Goal: Task Accomplishment & Management: Manage account settings

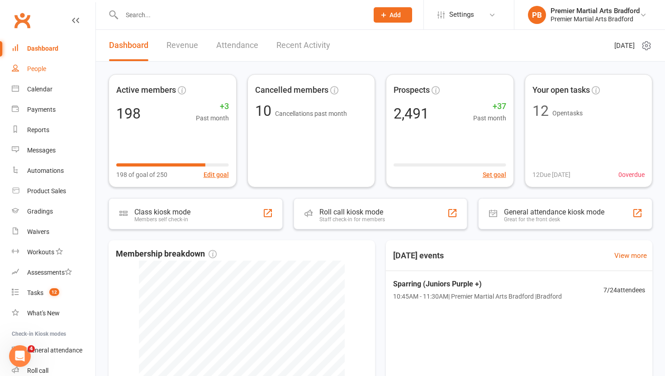
click at [31, 71] on div "People" at bounding box center [36, 68] width 19 height 7
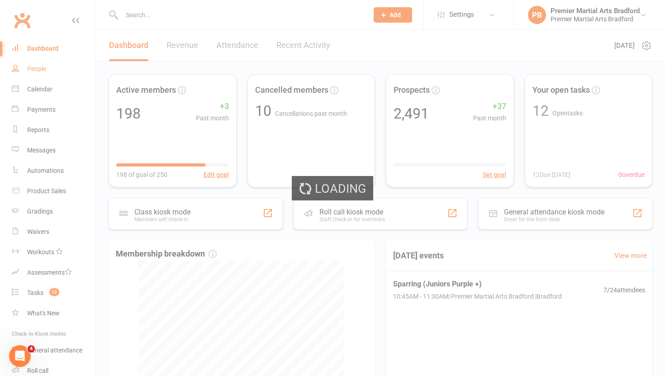
select select "100"
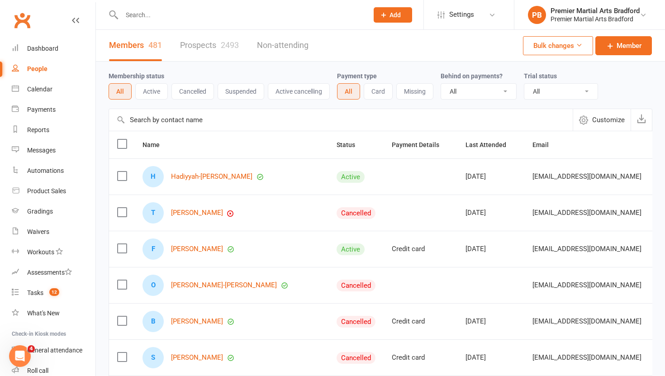
click at [192, 45] on link "Prospects 2493" at bounding box center [209, 45] width 59 height 31
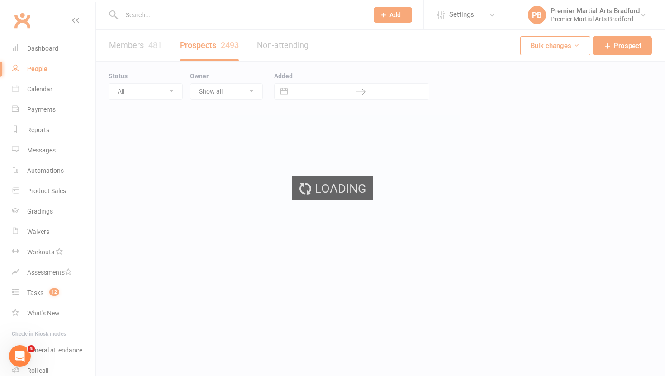
select select "100"
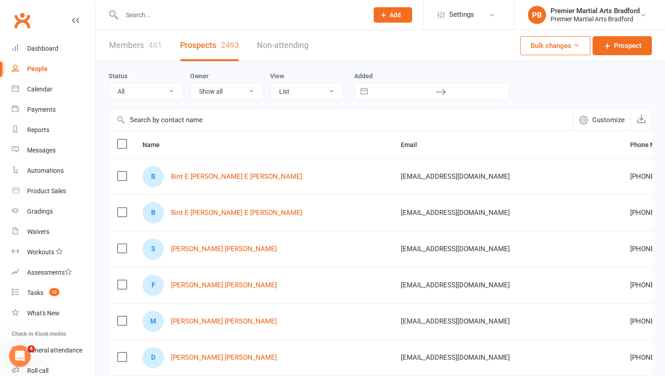
click at [117, 176] on label at bounding box center [121, 175] width 9 height 9
click at [117, 171] on input "checkbox" at bounding box center [121, 171] width 9 height 0
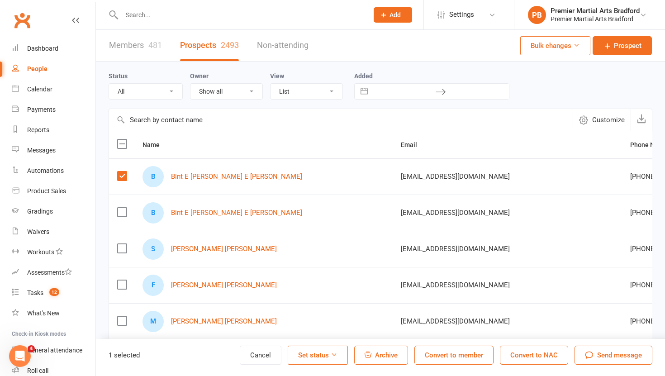
click at [378, 355] on span "Archive" at bounding box center [386, 355] width 23 height 8
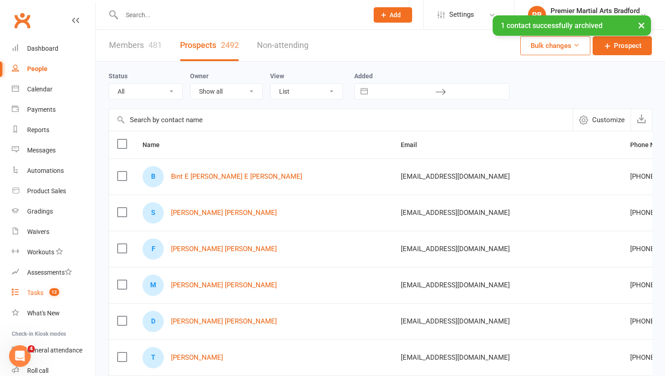
click at [37, 292] on div "Tasks" at bounding box center [35, 292] width 16 height 7
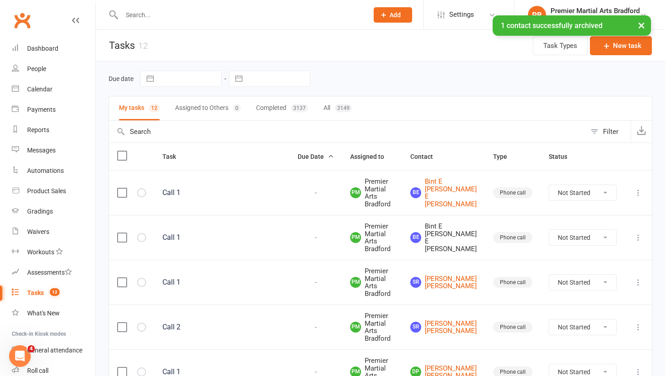
click at [640, 236] on icon at bounding box center [638, 237] width 9 height 9
click at [602, 290] on link "Delete" at bounding box center [599, 291] width 90 height 18
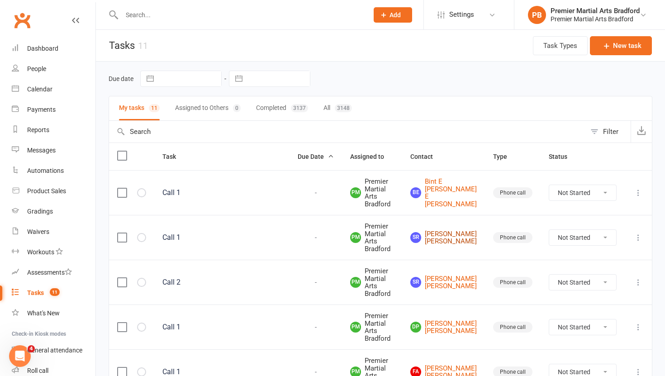
click at [458, 239] on link "SR [PERSON_NAME] [PERSON_NAME]" at bounding box center [443, 237] width 66 height 15
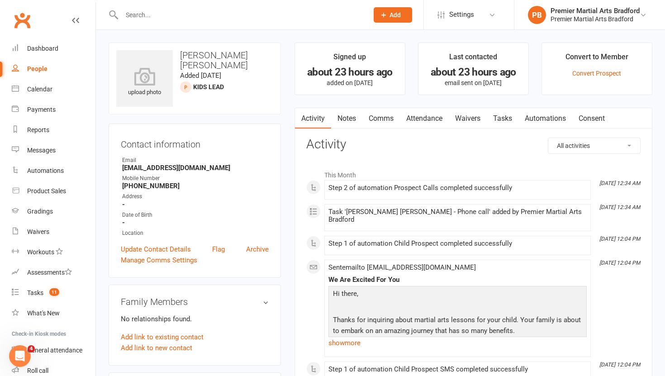
click at [499, 122] on link "Tasks" at bounding box center [503, 118] width 32 height 21
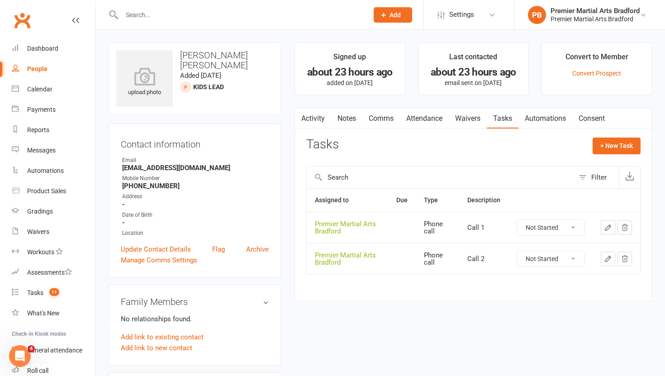
click at [578, 229] on select "Not Started In Progress Waiting Complete" at bounding box center [550, 227] width 67 height 15
select select "unstarted"
click at [573, 229] on select "Not Started In Progress Waiting Complete" at bounding box center [550, 227] width 67 height 15
select select "unstarted"
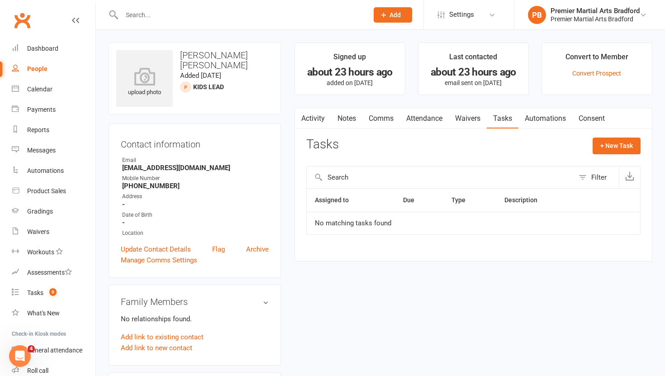
click at [344, 114] on link "Notes" at bounding box center [346, 118] width 31 height 21
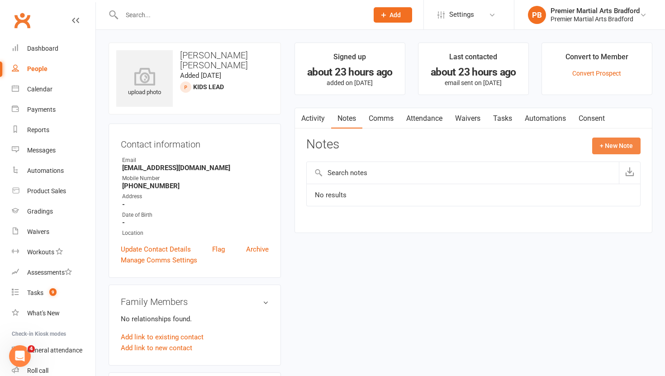
click at [617, 149] on button "+ New Note" at bounding box center [616, 146] width 48 height 16
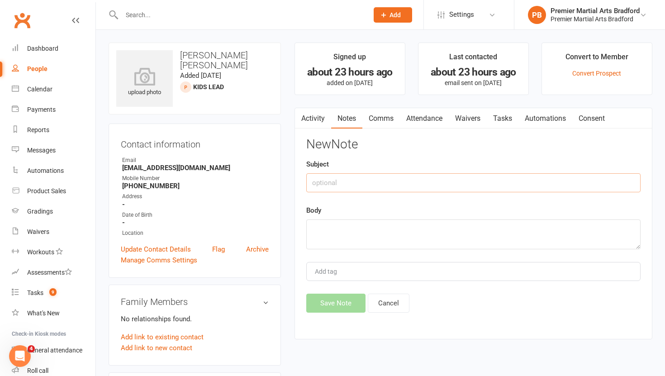
click at [356, 182] on input "text" at bounding box center [473, 182] width 334 height 19
type input "Call 1"
click at [342, 233] on textarea at bounding box center [473, 234] width 334 height 30
type textarea "NA VM & TEXT"
click at [328, 307] on button "Save Note" at bounding box center [335, 303] width 59 height 19
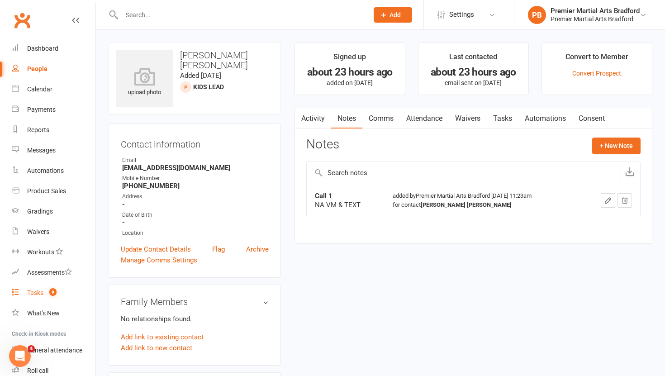
click at [37, 293] on div "Tasks" at bounding box center [35, 292] width 16 height 7
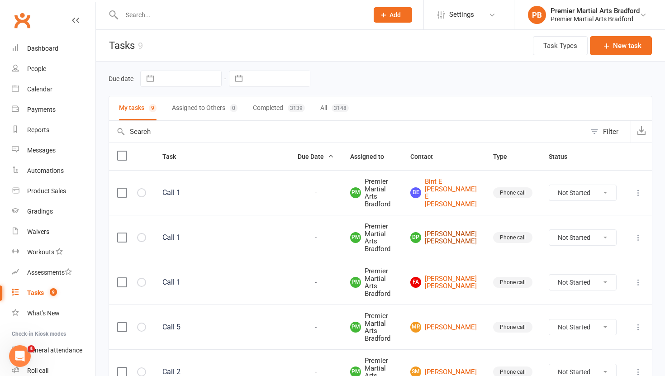
click at [456, 230] on link "Dp [PERSON_NAME] [PERSON_NAME]" at bounding box center [443, 237] width 66 height 15
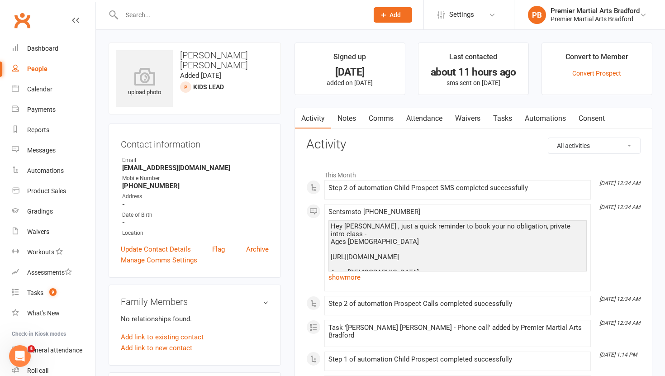
click at [510, 119] on link "Tasks" at bounding box center [503, 118] width 32 height 21
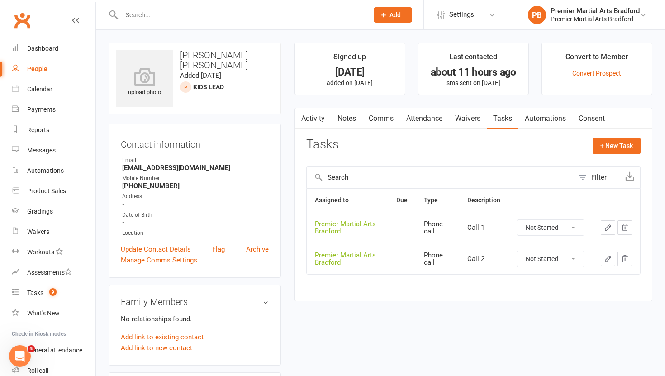
click at [573, 231] on select "Not Started In Progress Waiting Complete" at bounding box center [550, 227] width 67 height 15
select select "unstarted"
click at [577, 225] on select "Not Started In Progress Waiting Complete" at bounding box center [550, 227] width 67 height 15
select select "unstarted"
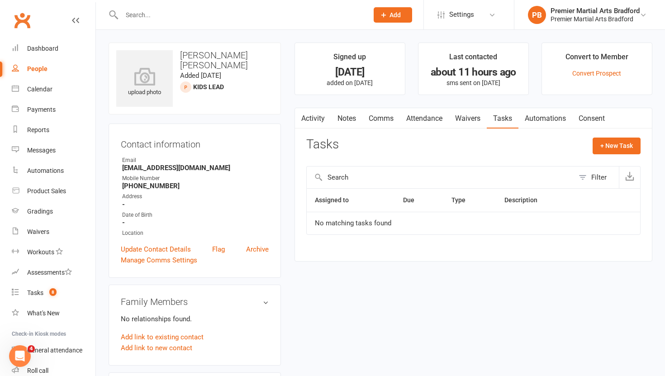
click at [348, 118] on link "Notes" at bounding box center [346, 118] width 31 height 21
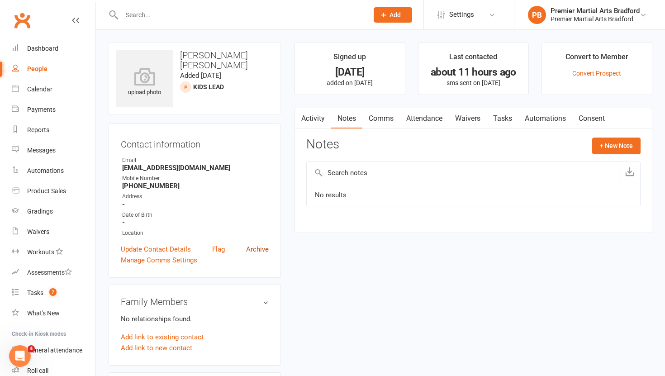
click at [254, 248] on link "Archive" at bounding box center [257, 249] width 23 height 11
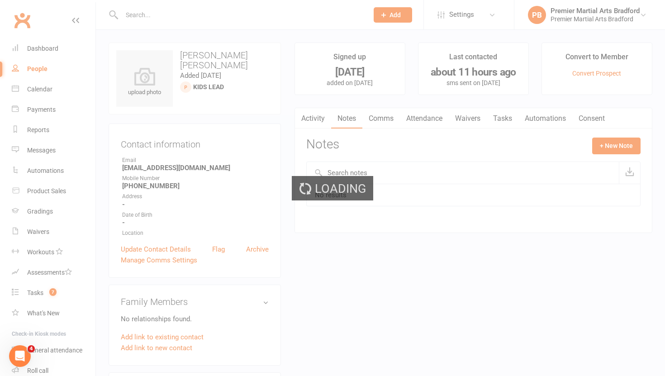
select select "100"
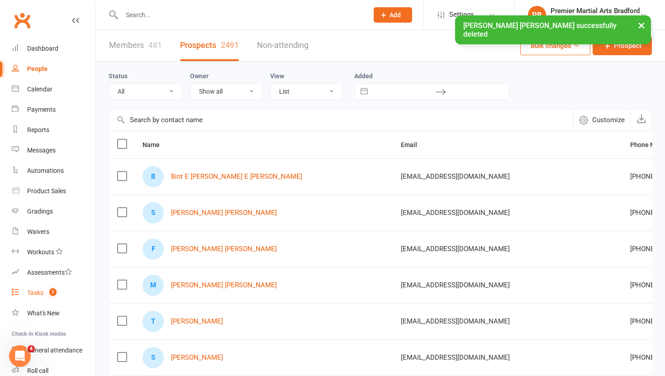
click at [36, 291] on div "Tasks" at bounding box center [35, 292] width 16 height 7
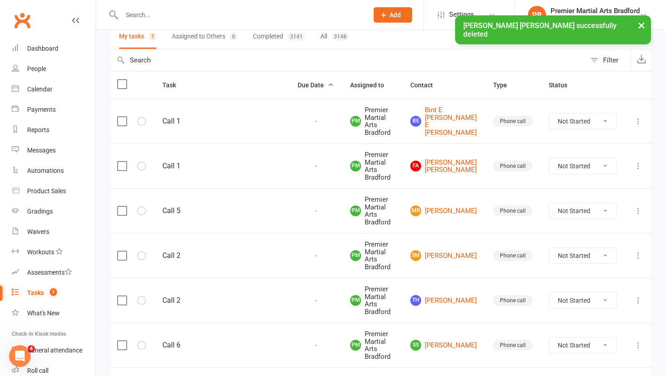
scroll to position [106, 0]
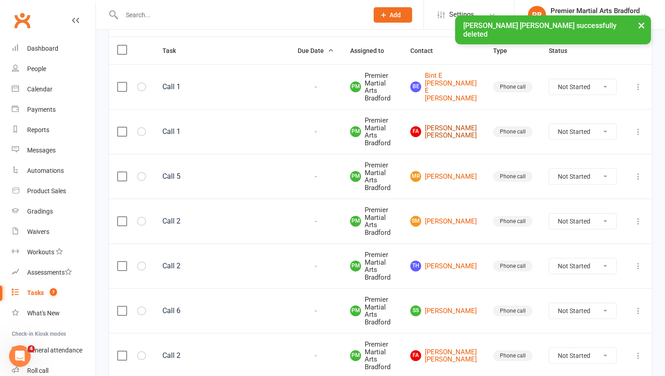
click at [460, 129] on link "FA [PERSON_NAME] [PERSON_NAME]" at bounding box center [443, 131] width 66 height 15
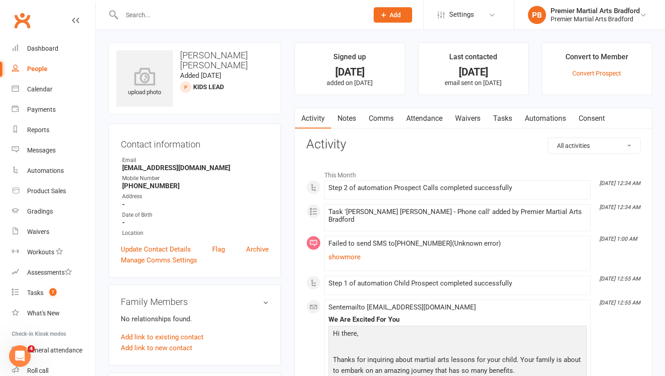
click at [507, 115] on link "Tasks" at bounding box center [503, 118] width 32 height 21
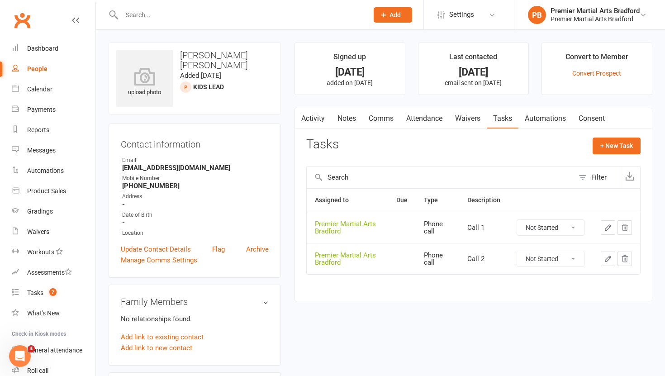
click at [575, 228] on select "Not Started In Progress Waiting Complete" at bounding box center [550, 227] width 67 height 15
select select "unstarted"
click at [574, 228] on select "Not Started In Progress Waiting Complete" at bounding box center [550, 227] width 67 height 15
select select "unstarted"
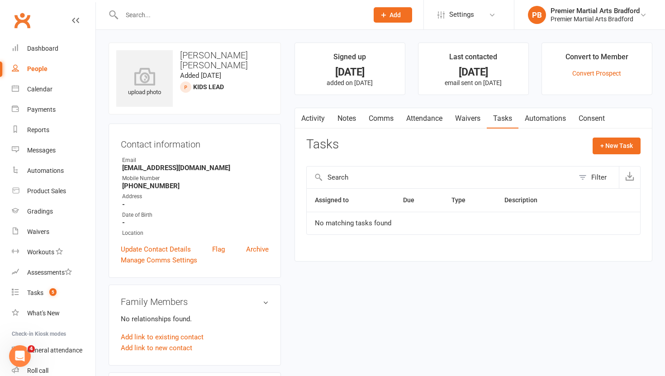
click at [351, 122] on link "Notes" at bounding box center [346, 118] width 31 height 21
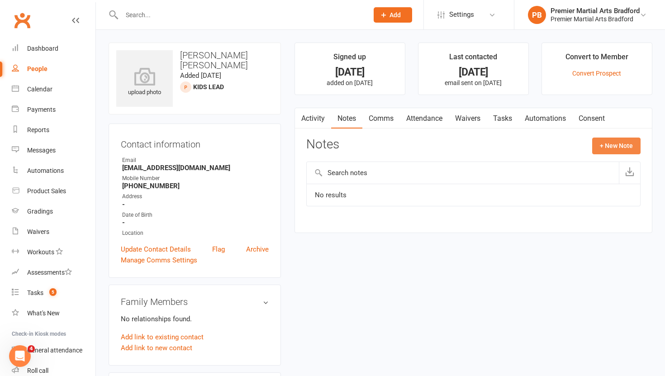
click at [626, 141] on button "+ New Note" at bounding box center [616, 146] width 48 height 16
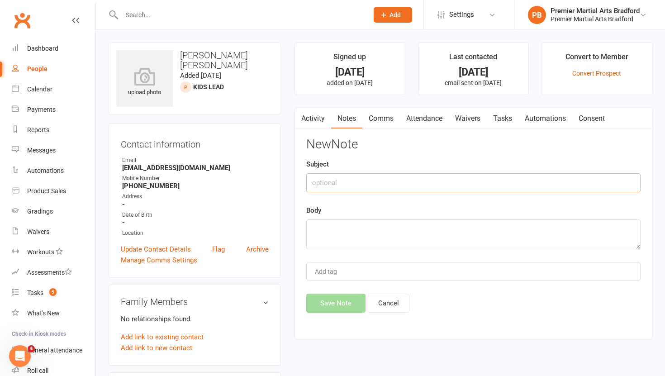
click at [359, 186] on input "text" at bounding box center [473, 182] width 334 height 19
type input "Call 1"
click at [343, 230] on textarea at bounding box center [473, 234] width 334 height 30
type textarea "NA VM & TEXT"
click at [331, 303] on button "Save Note" at bounding box center [335, 303] width 59 height 19
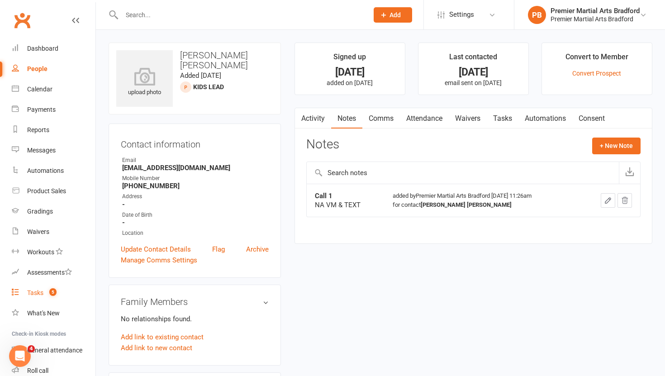
click at [30, 292] on div "Tasks" at bounding box center [35, 292] width 16 height 7
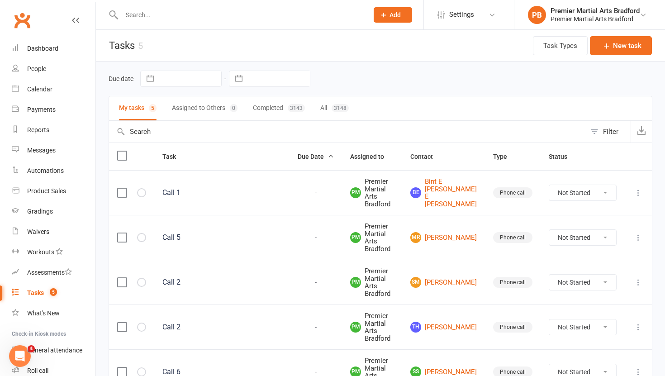
scroll to position [57, 0]
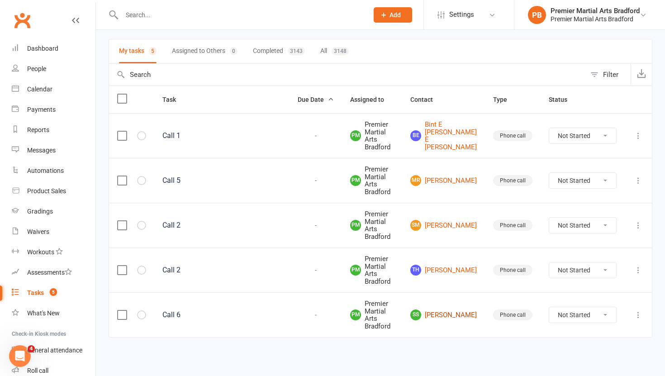
click at [461, 320] on link "SS Salma Salma" at bounding box center [443, 314] width 66 height 11
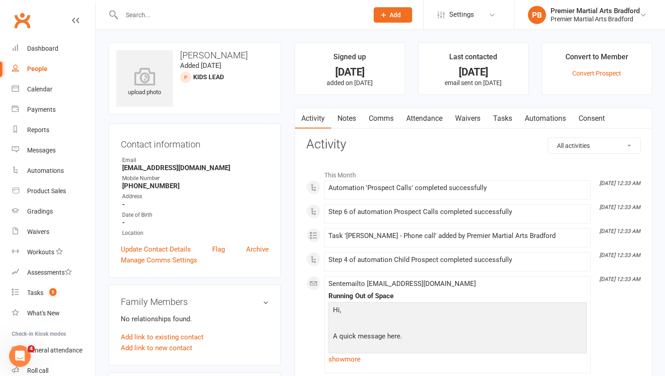
click at [501, 118] on link "Tasks" at bounding box center [503, 118] width 32 height 21
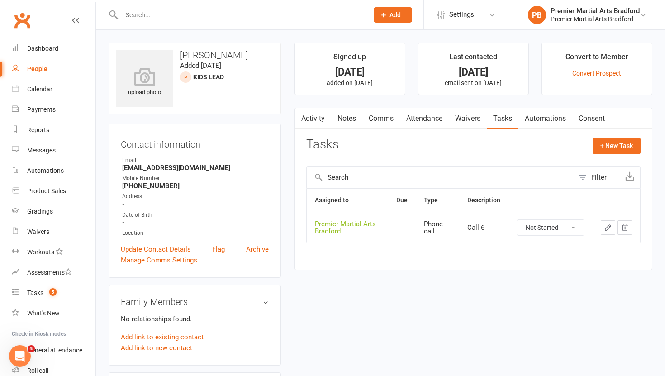
click at [576, 227] on select "Not Started In Progress Waiting Complete" at bounding box center [550, 227] width 67 height 15
select select "unstarted"
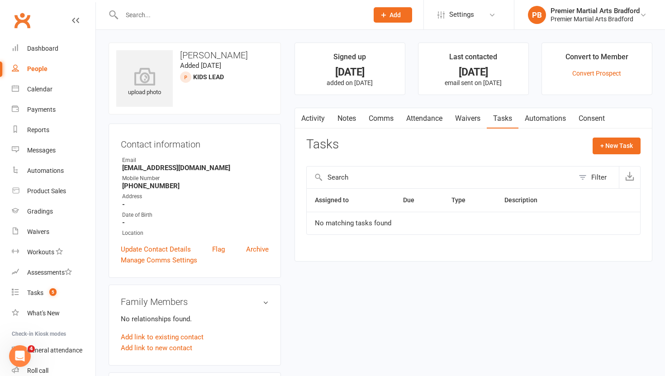
click at [347, 117] on link "Notes" at bounding box center [346, 118] width 31 height 21
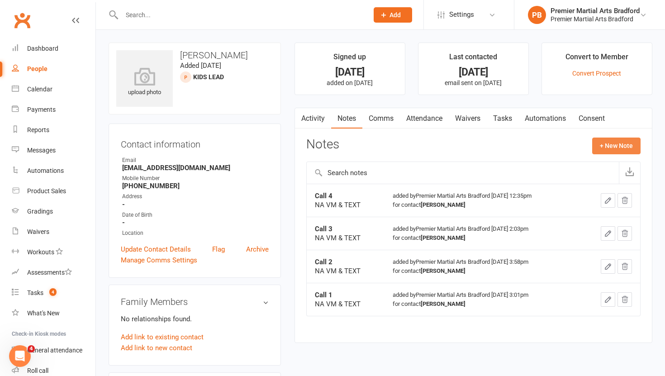
click at [621, 140] on button "+ New Note" at bounding box center [616, 146] width 48 height 16
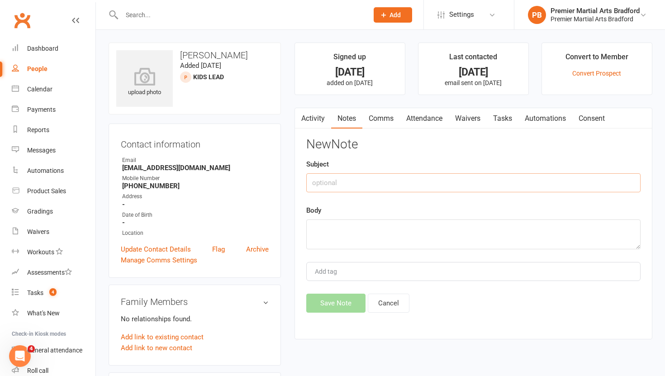
click at [360, 189] on input "text" at bounding box center [473, 182] width 334 height 19
type input "Call 5"
click at [342, 240] on textarea at bounding box center [473, 234] width 334 height 30
type textarea "N"
click at [350, 186] on input "Call 5" at bounding box center [473, 182] width 334 height 19
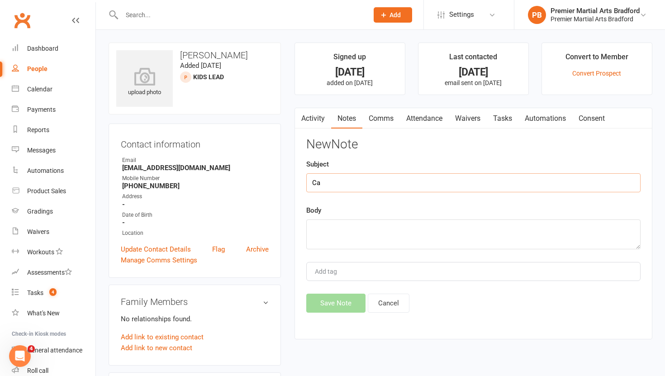
type input "C"
click at [255, 252] on link "Archive" at bounding box center [257, 249] width 23 height 11
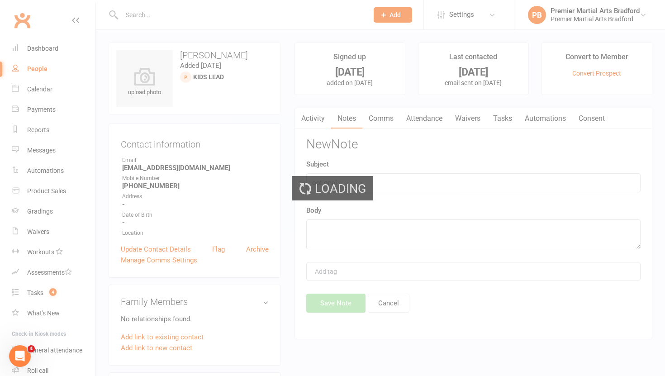
select select "100"
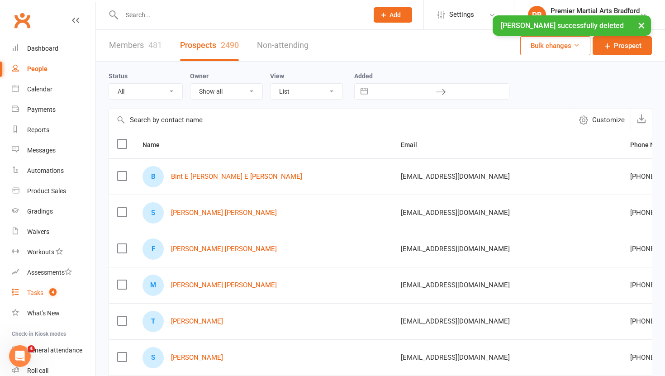
click at [38, 290] on div "Tasks" at bounding box center [35, 292] width 16 height 7
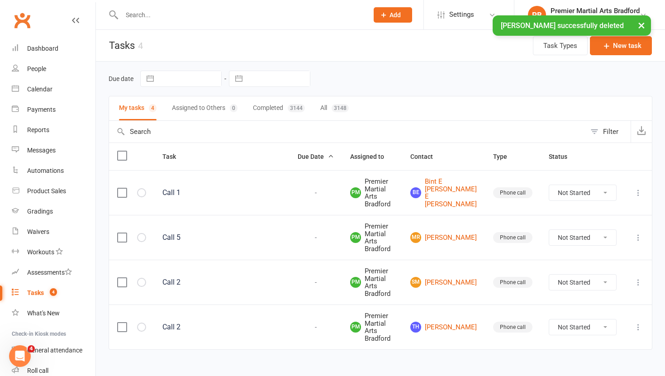
scroll to position [12, 0]
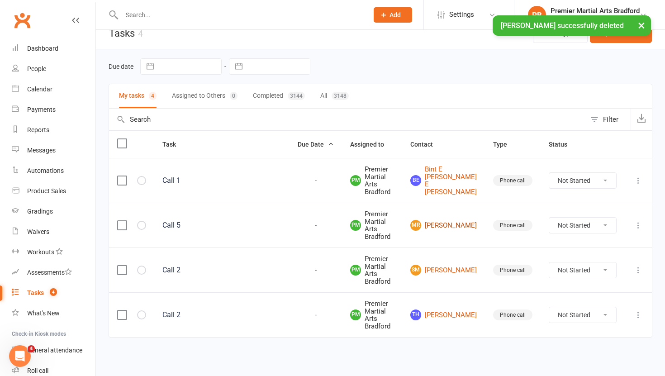
click at [460, 229] on link "[PERSON_NAME]" at bounding box center [443, 225] width 66 height 11
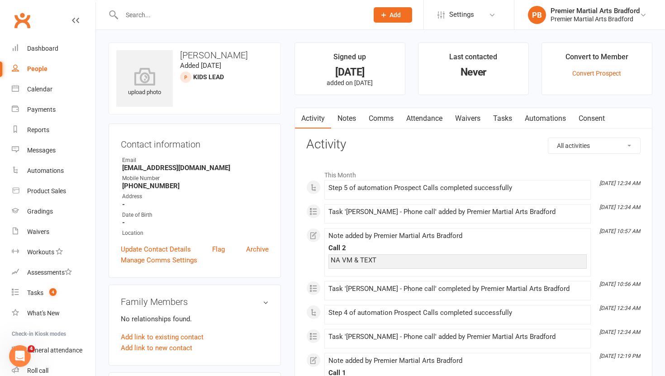
click at [506, 119] on link "Tasks" at bounding box center [503, 118] width 32 height 21
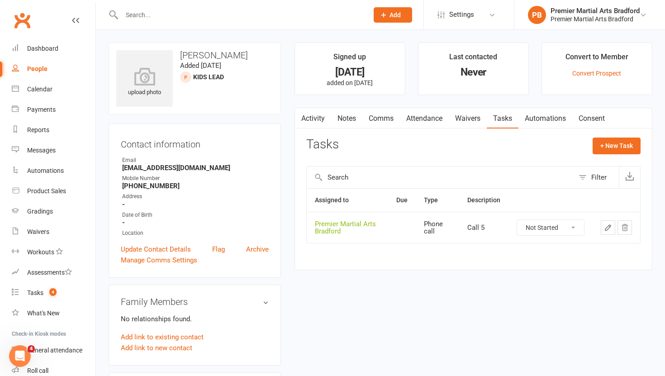
click at [574, 228] on select "Not Started In Progress Waiting Complete" at bounding box center [550, 227] width 67 height 15
select select "unstarted"
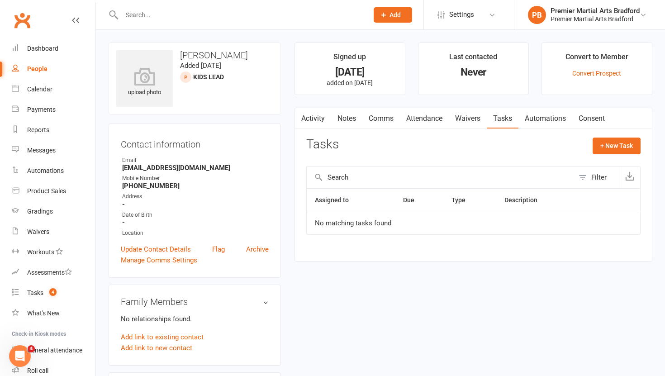
click at [349, 120] on link "Notes" at bounding box center [346, 118] width 31 height 21
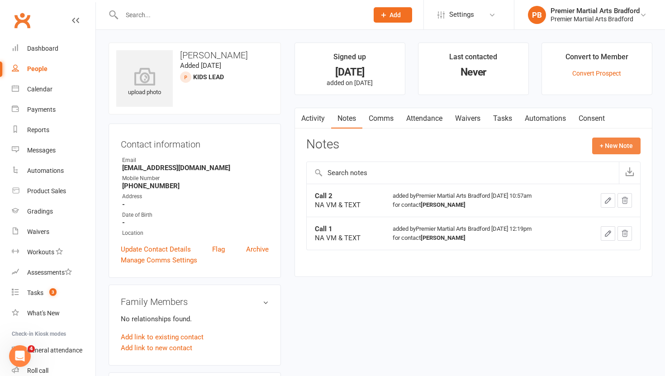
click at [612, 143] on button "+ New Note" at bounding box center [616, 146] width 48 height 16
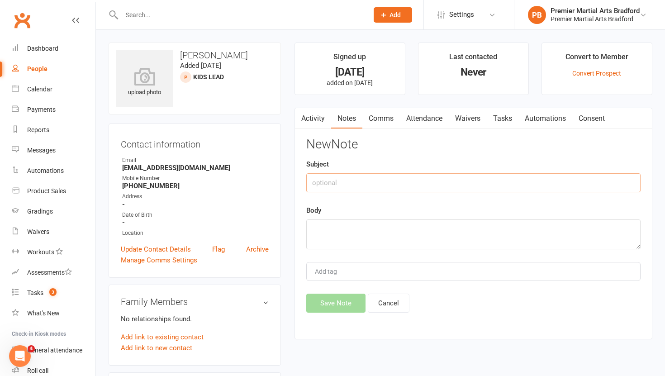
click at [364, 185] on input "text" at bounding box center [473, 182] width 334 height 19
type input "Call 3"
click at [348, 242] on textarea at bounding box center [473, 234] width 334 height 30
type textarea "NA VM & TEXT"
click at [327, 301] on button "Save Note" at bounding box center [335, 303] width 59 height 19
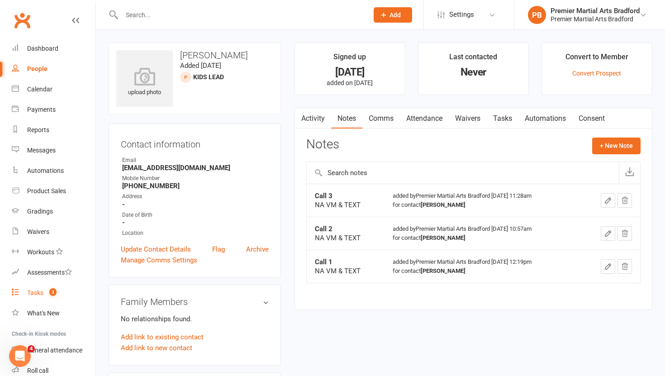
click at [33, 299] on link "Tasks 3" at bounding box center [54, 293] width 84 height 20
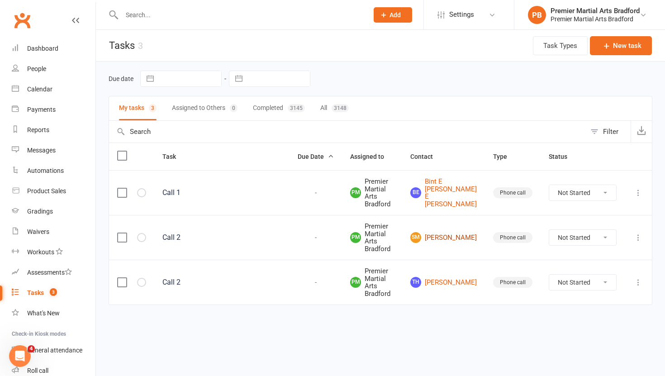
click at [464, 237] on link "[PERSON_NAME]" at bounding box center [443, 237] width 66 height 11
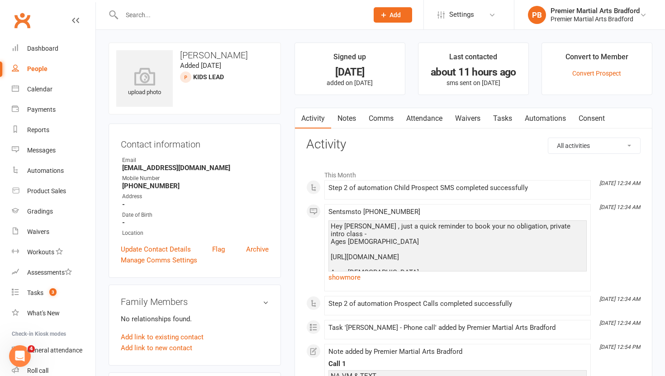
click at [504, 122] on link "Tasks" at bounding box center [503, 118] width 32 height 21
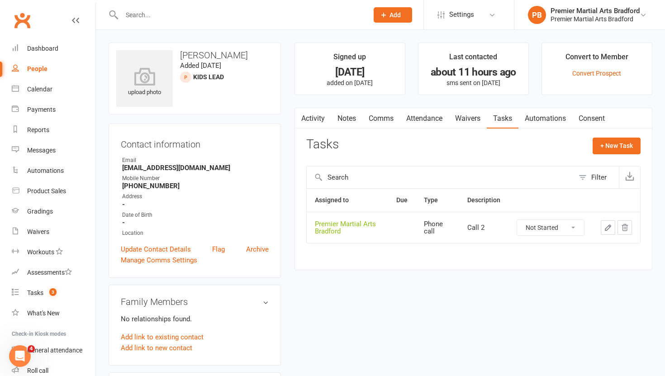
click at [573, 224] on select "Not Started In Progress Waiting Complete" at bounding box center [550, 227] width 67 height 15
select select "unstarted"
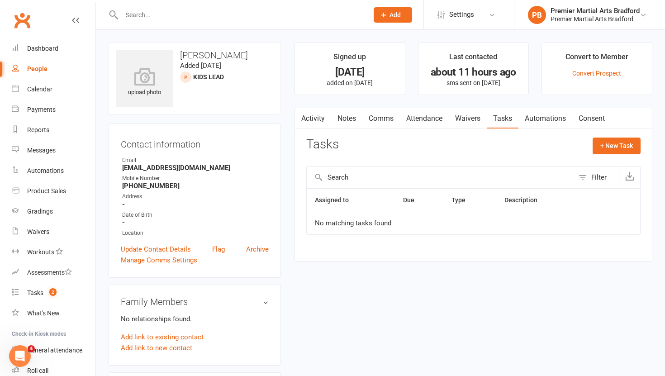
click at [340, 116] on link "Notes" at bounding box center [346, 118] width 31 height 21
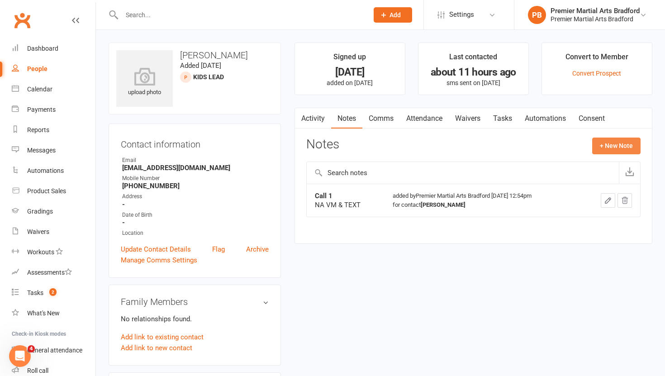
click at [613, 145] on button "+ New Note" at bounding box center [616, 146] width 48 height 16
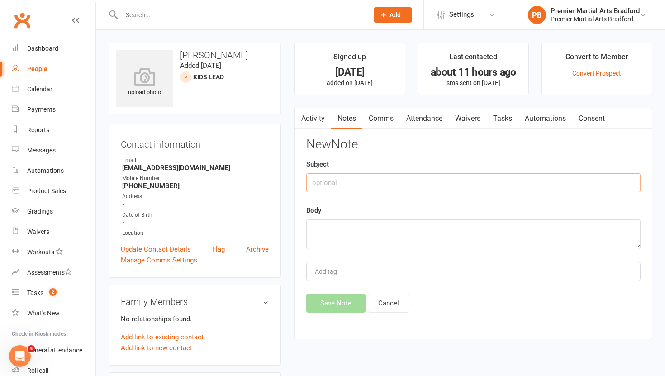
click at [326, 188] on input "text" at bounding box center [473, 182] width 334 height 19
type input "Call 2"
click at [323, 244] on textarea at bounding box center [473, 234] width 334 height 30
type textarea "NA VM & TEXT"
click at [328, 310] on button "Save Note" at bounding box center [335, 303] width 59 height 19
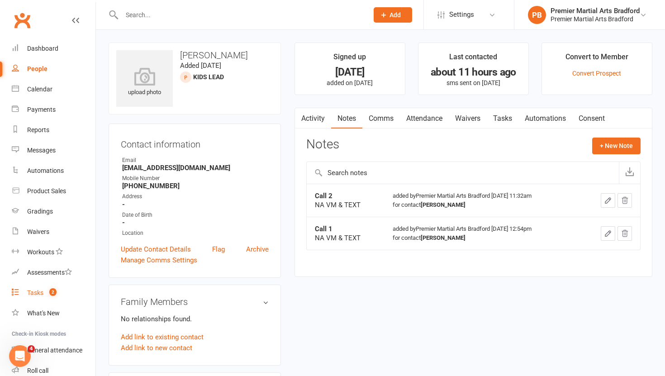
click at [39, 290] on div "Tasks" at bounding box center [35, 292] width 16 height 7
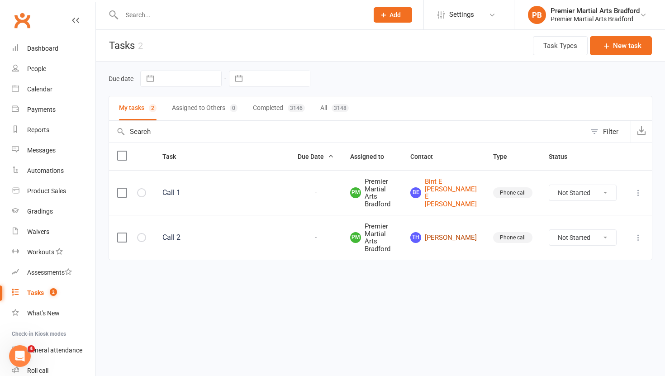
click at [466, 232] on link "Th [PERSON_NAME]" at bounding box center [443, 237] width 66 height 11
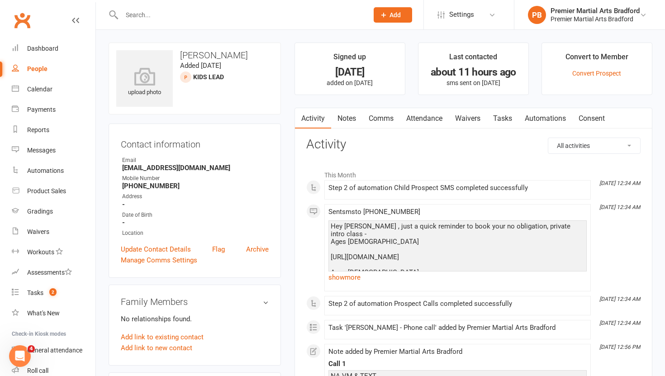
click at [503, 117] on link "Tasks" at bounding box center [503, 118] width 32 height 21
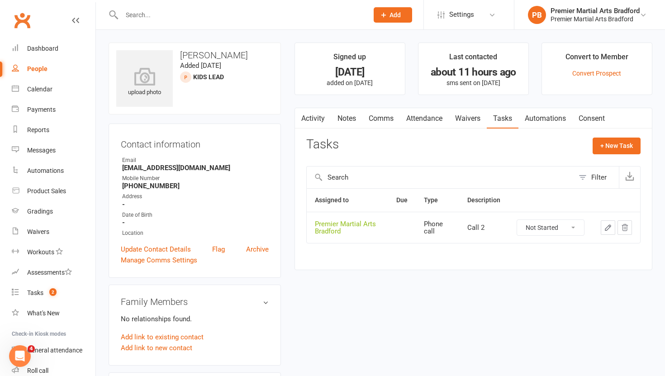
click at [573, 228] on select "Not Started In Progress Waiting Complete" at bounding box center [550, 227] width 67 height 15
select select "unstarted"
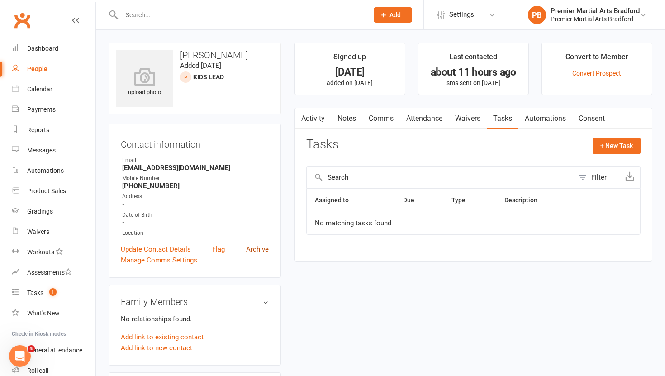
click at [256, 249] on link "Archive" at bounding box center [257, 249] width 23 height 11
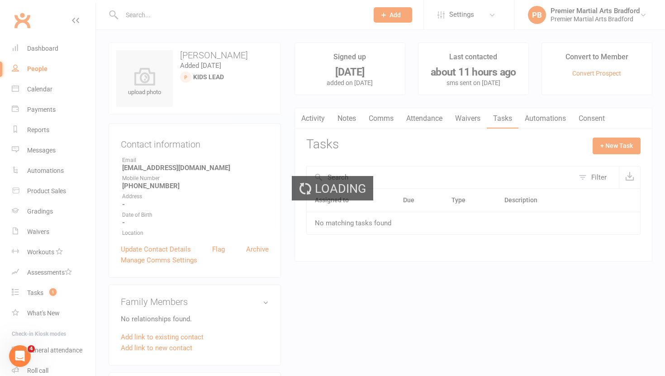
select select "100"
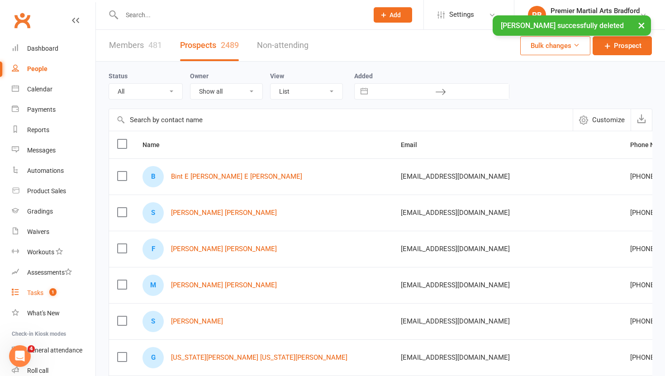
click at [32, 294] on div "Tasks" at bounding box center [35, 292] width 16 height 7
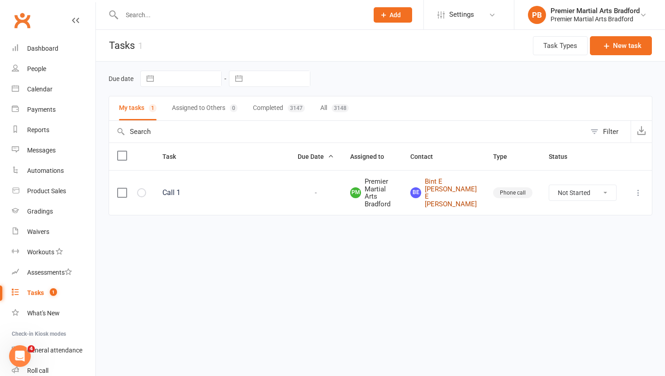
click at [466, 188] on link "BE Bint E [PERSON_NAME] E [PERSON_NAME]" at bounding box center [443, 193] width 66 height 30
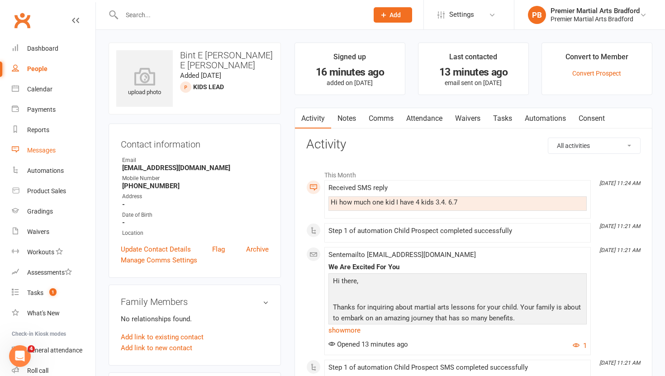
click at [33, 154] on link "Messages" at bounding box center [54, 150] width 84 height 20
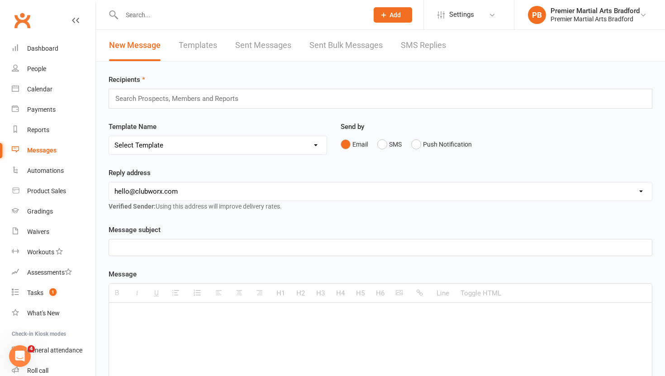
click at [433, 47] on link "SMS Replies" at bounding box center [423, 45] width 45 height 31
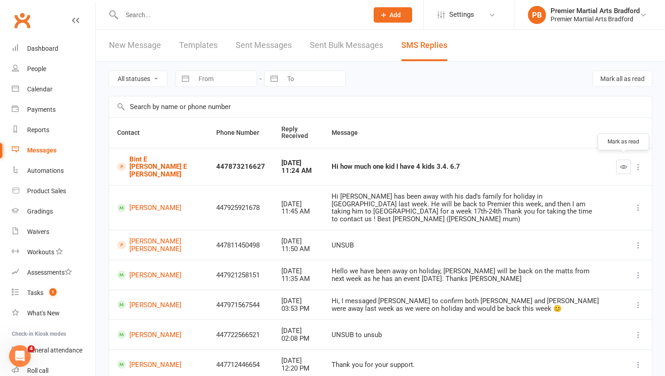
click at [626, 163] on icon "button" at bounding box center [623, 166] width 7 height 7
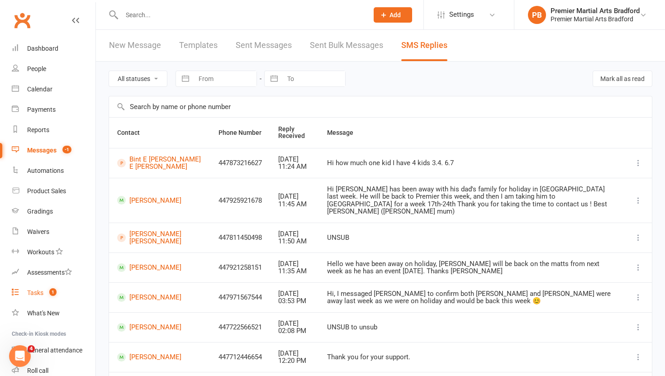
click at [35, 295] on div "Tasks" at bounding box center [35, 292] width 16 height 7
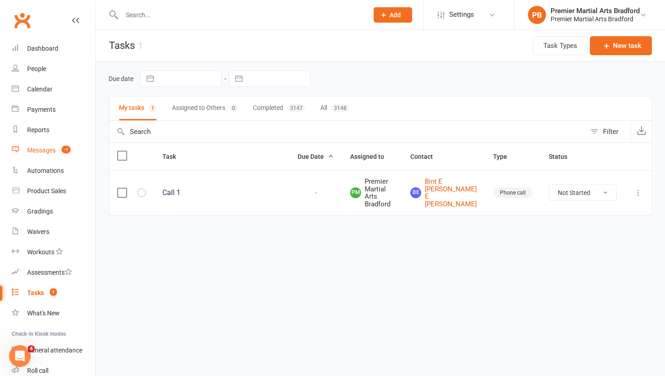
click at [42, 152] on div "Messages" at bounding box center [41, 150] width 28 height 7
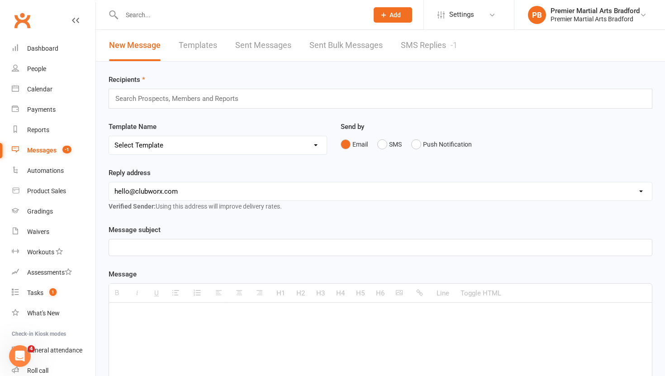
click at [426, 40] on link "SMS Replies -1" at bounding box center [429, 45] width 57 height 31
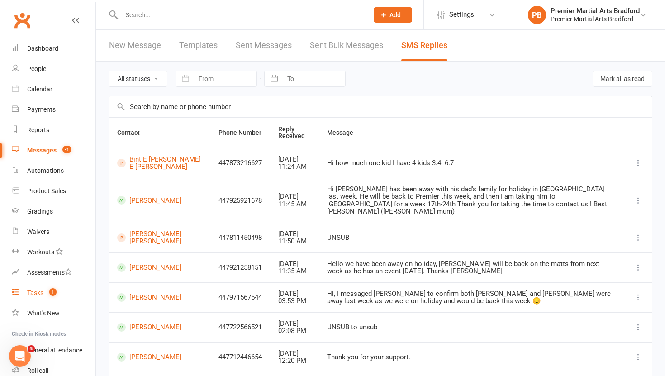
click at [45, 287] on link "Tasks 1" at bounding box center [54, 293] width 84 height 20
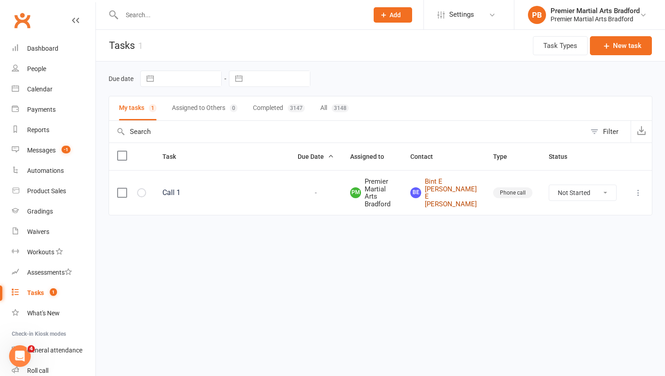
click at [472, 196] on link "BE Bint E [PERSON_NAME] E [PERSON_NAME]" at bounding box center [443, 193] width 66 height 30
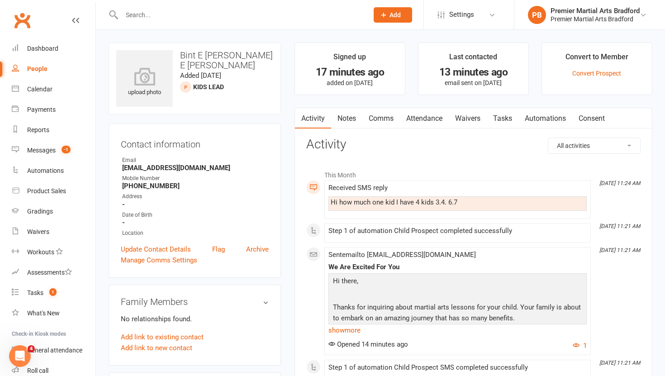
click at [506, 121] on link "Tasks" at bounding box center [503, 118] width 32 height 21
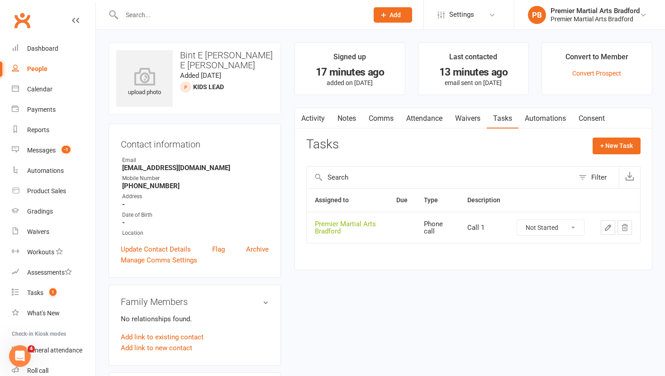
click at [574, 229] on select "Not Started In Progress Waiting Complete" at bounding box center [550, 227] width 67 height 15
select select "unstarted"
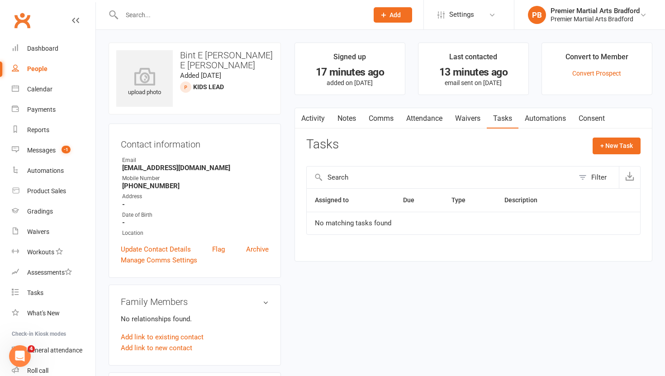
click at [343, 124] on link "Notes" at bounding box center [346, 118] width 31 height 21
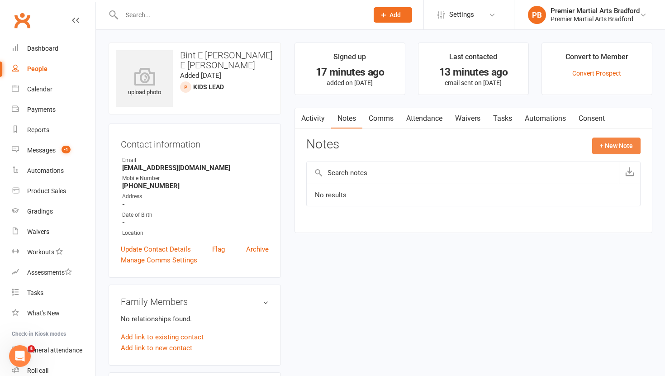
click at [602, 140] on button "+ New Note" at bounding box center [616, 146] width 48 height 16
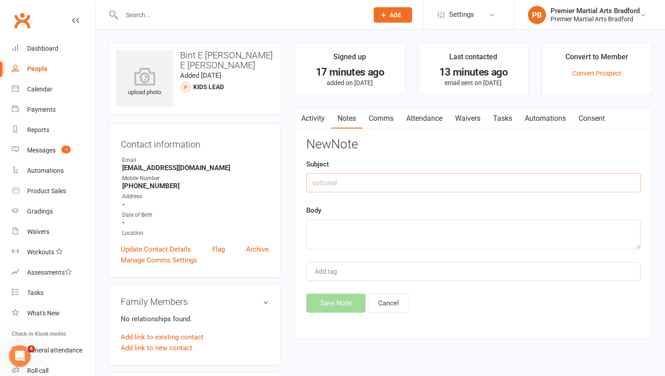
click at [374, 180] on input "text" at bounding box center [473, 182] width 334 height 19
click at [379, 121] on link "Comms" at bounding box center [381, 118] width 38 height 21
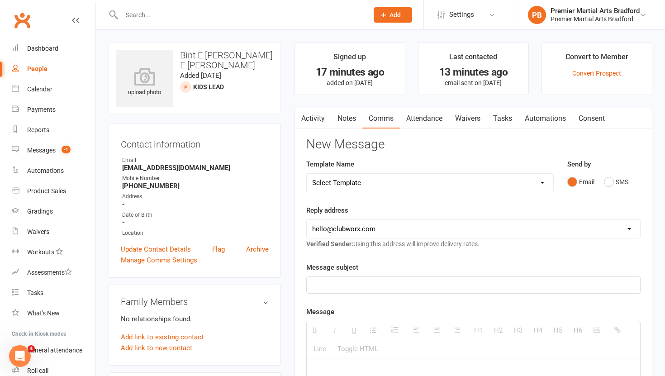
click at [308, 119] on link "Activity" at bounding box center [313, 118] width 36 height 21
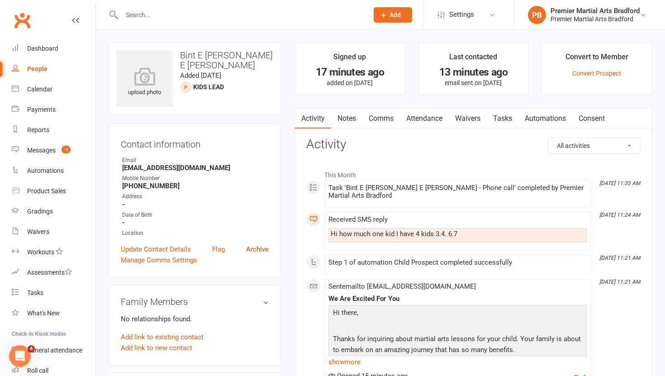
click at [252, 247] on link "Archive" at bounding box center [257, 249] width 23 height 11
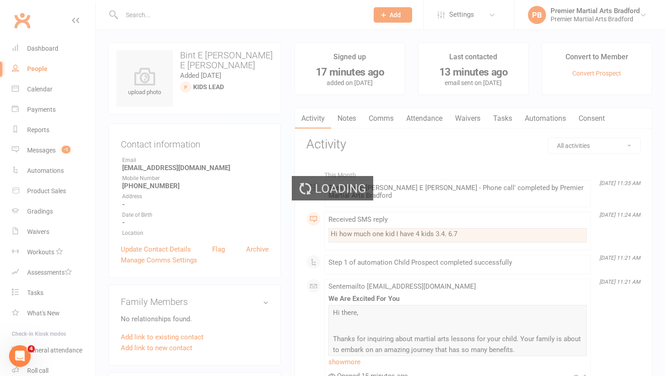
select select "100"
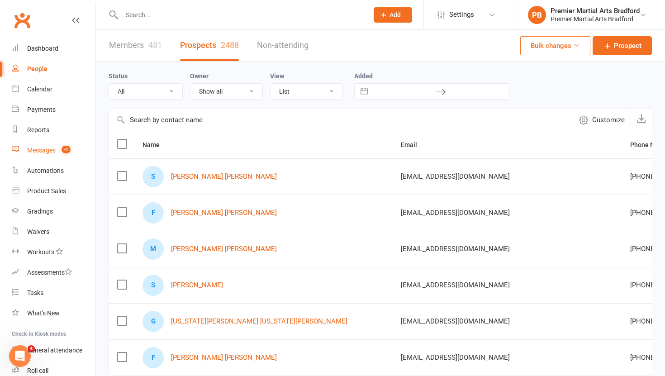
click at [44, 152] on div "Messages" at bounding box center [41, 150] width 28 height 7
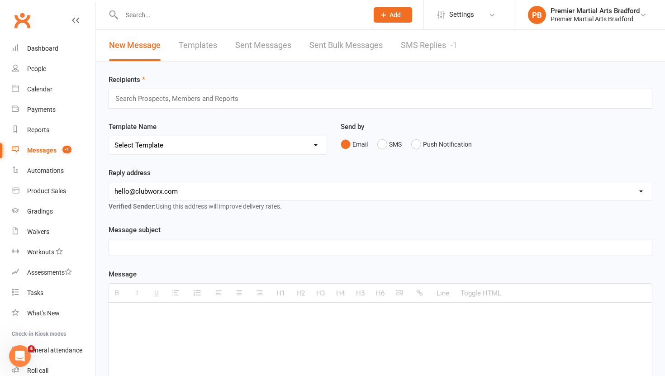
click at [441, 45] on link "SMS Replies -1" at bounding box center [429, 45] width 57 height 31
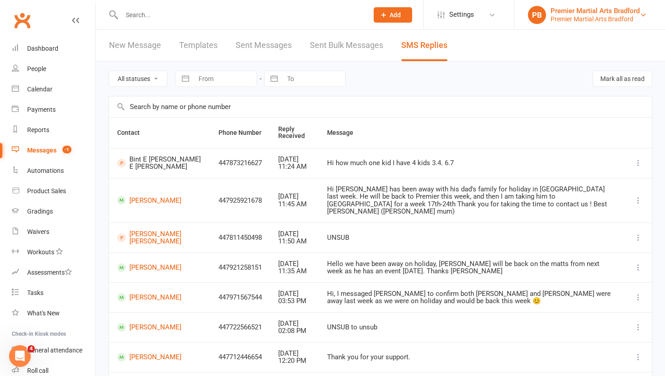
click at [614, 12] on div "Premier Martial Arts Bradford" at bounding box center [595, 11] width 89 height 8
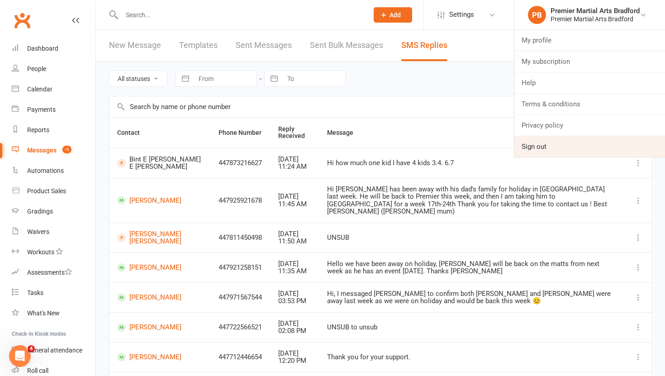
click at [542, 147] on link "Sign out" at bounding box center [589, 146] width 151 height 21
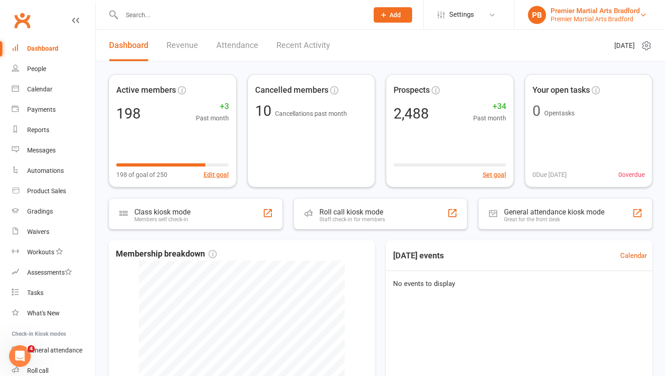
click at [604, 11] on div "Premier Martial Arts Bradford" at bounding box center [595, 11] width 89 height 8
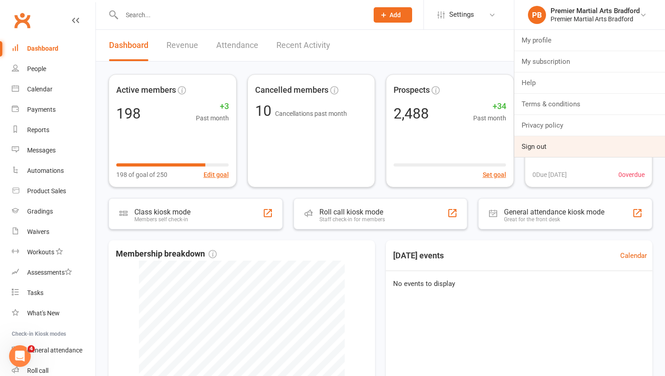
click at [536, 145] on link "Sign out" at bounding box center [589, 146] width 151 height 21
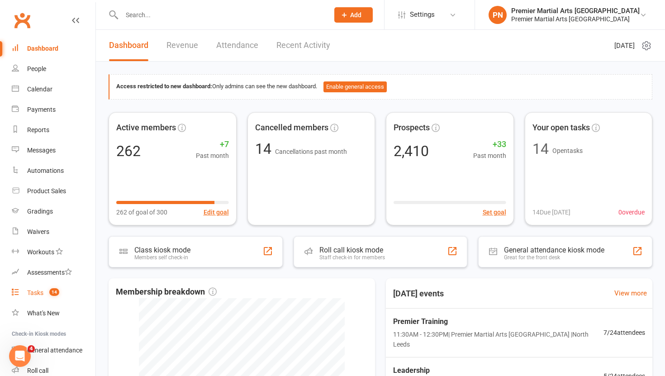
click at [36, 298] on link "Tasks 14" at bounding box center [54, 293] width 84 height 20
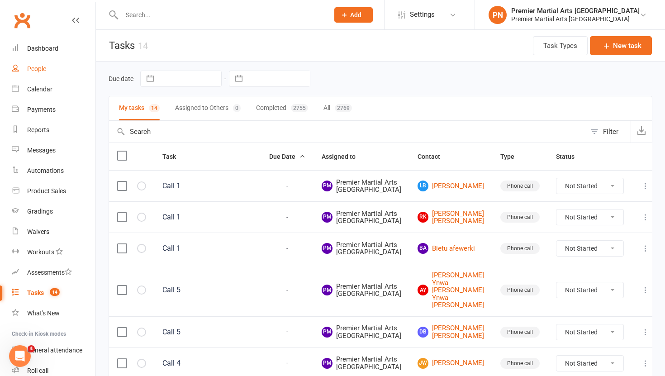
click at [45, 64] on link "People" at bounding box center [54, 69] width 84 height 20
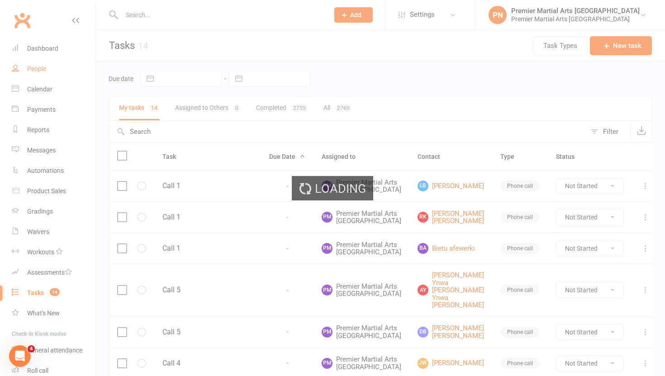
select select "100"
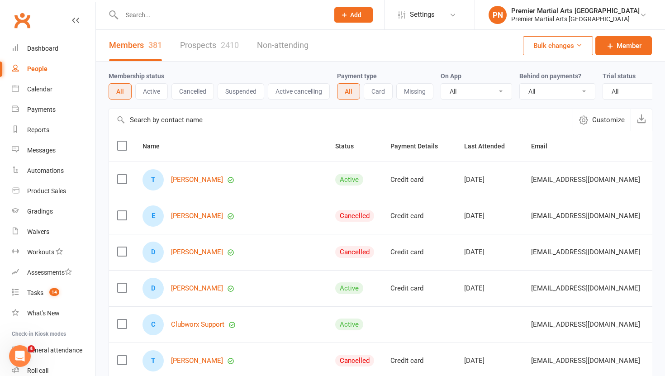
click at [194, 47] on link "Prospects 2410" at bounding box center [209, 45] width 59 height 31
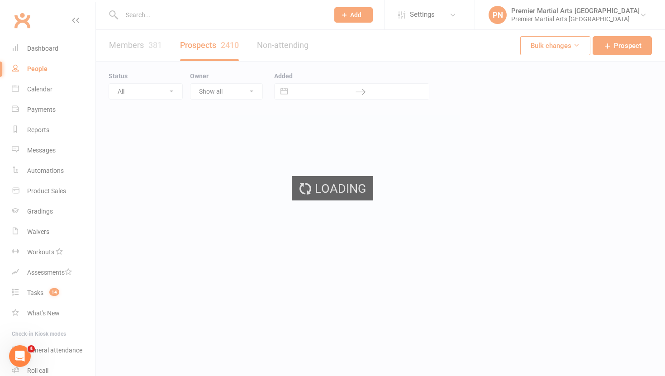
select select "100"
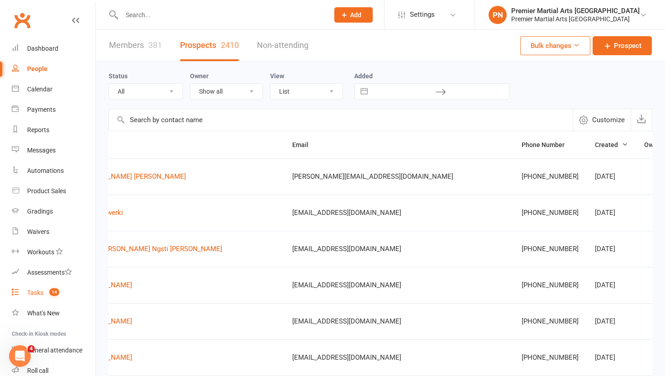
click at [41, 292] on div "Tasks" at bounding box center [35, 292] width 16 height 7
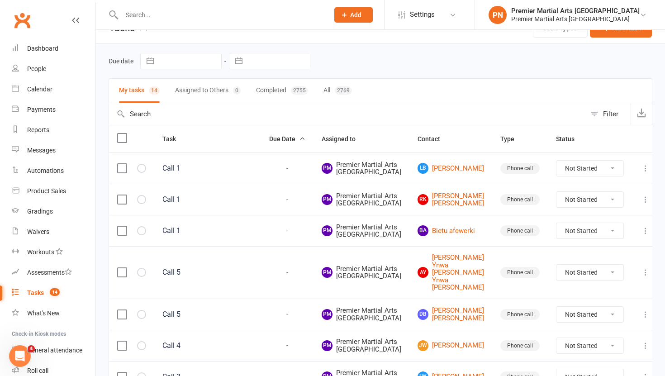
scroll to position [19, 0]
click at [449, 173] on link "LB Liam Burke" at bounding box center [451, 167] width 66 height 11
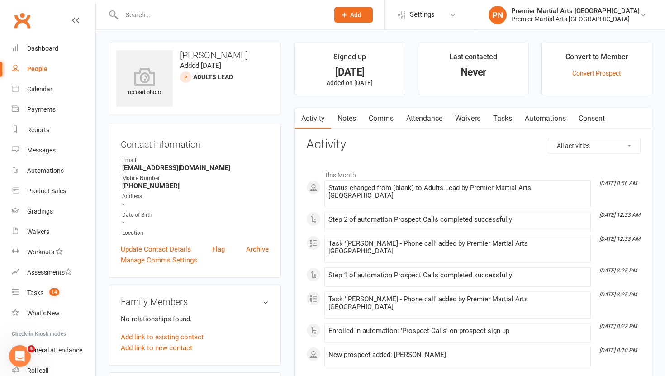
click at [509, 116] on link "Tasks" at bounding box center [503, 118] width 32 height 21
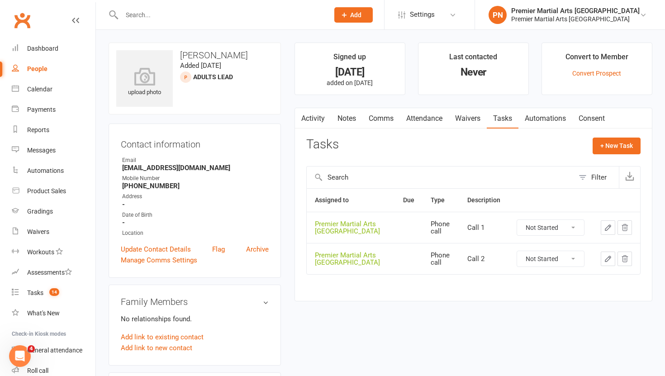
click at [576, 229] on select "Not Started In Progress Waiting Complete" at bounding box center [550, 227] width 67 height 15
select select "unstarted"
click at [578, 227] on select "Not Started In Progress Waiting Complete" at bounding box center [550, 227] width 67 height 15
select select "unstarted"
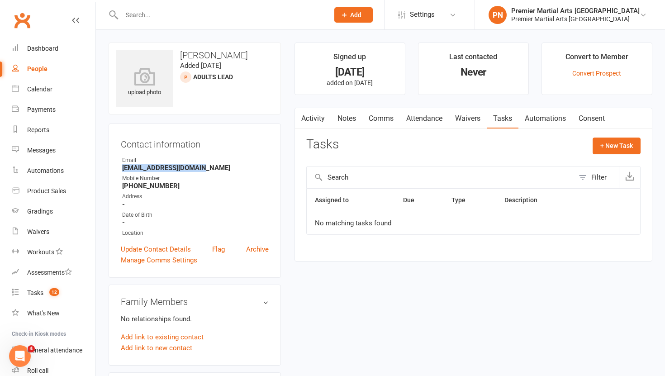
drag, startPoint x: 203, startPoint y: 167, endPoint x: 122, endPoint y: 169, distance: 81.4
click at [122, 169] on li "Email liamburke407@gmail.com" at bounding box center [195, 164] width 148 height 16
copy strong "liamburke407@gmail.com"
drag, startPoint x: 232, startPoint y: 53, endPoint x: 176, endPoint y: 56, distance: 56.6
click at [176, 56] on h3 "Liam Burke" at bounding box center [194, 55] width 157 height 10
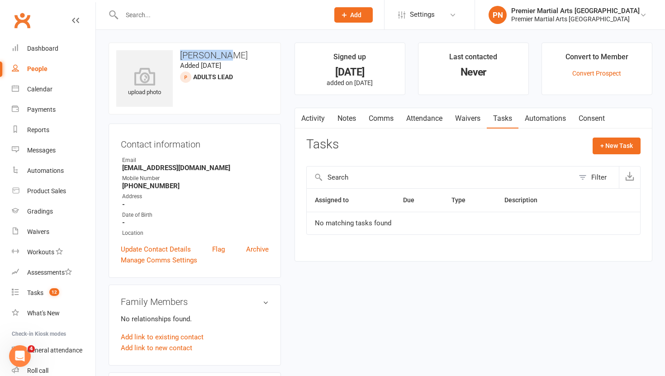
copy h3 "Liam Burke"
drag, startPoint x: 175, startPoint y: 186, endPoint x: 132, endPoint y: 185, distance: 43.0
click at [132, 185] on strong "+447388217813" at bounding box center [195, 186] width 147 height 8
copy strong "7388217813"
click at [147, 247] on link "Update Contact Details" at bounding box center [156, 249] width 70 height 11
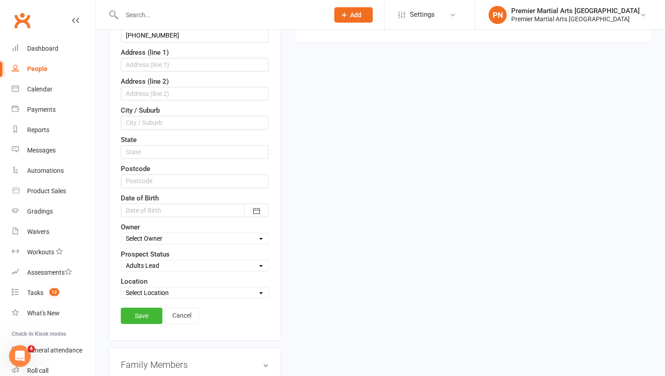
scroll to position [220, 0]
click at [153, 267] on select "Select Initial Call Made - L1 Booked Self Booked Via Calendly - L1 Booked Initi…" at bounding box center [194, 264] width 147 height 10
select select "Initial Call Made - L1 Booked"
click at [147, 321] on link "Save" at bounding box center [142, 314] width 42 height 16
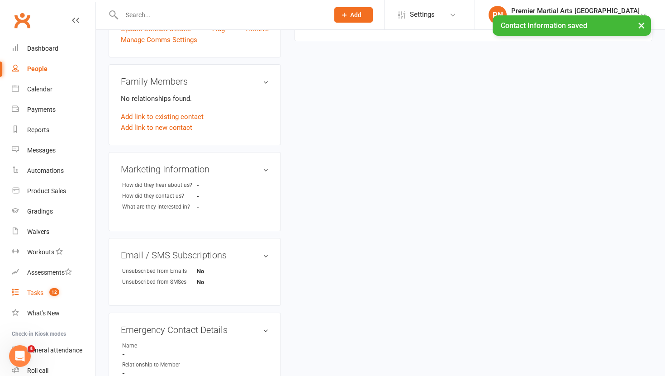
click at [41, 292] on div "Tasks" at bounding box center [35, 292] width 16 height 7
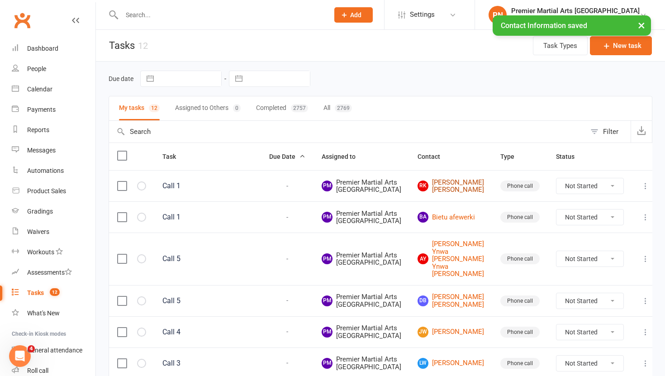
click at [448, 194] on link "RK Rifet Khaliq Rifet Khaliq" at bounding box center [451, 186] width 66 height 15
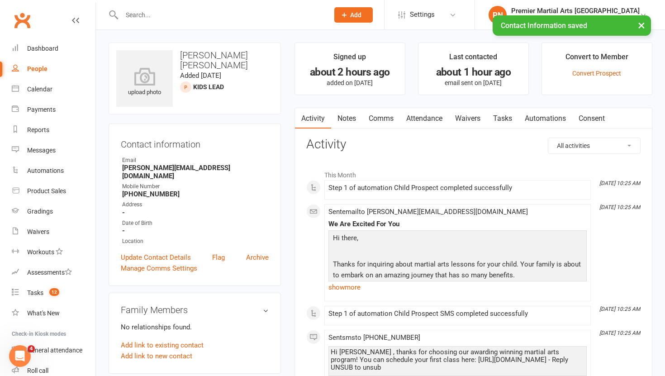
click at [501, 119] on link "Tasks" at bounding box center [503, 118] width 32 height 21
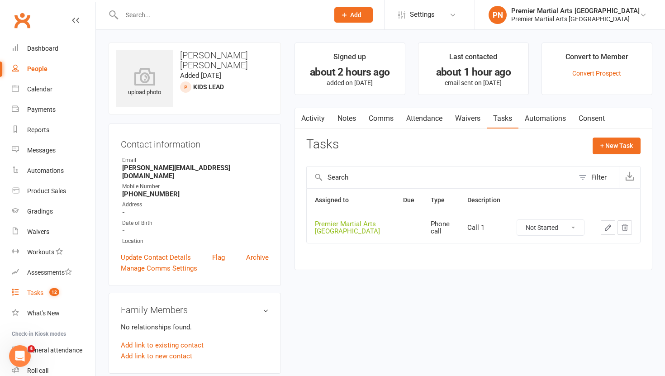
click at [36, 293] on div "Tasks" at bounding box center [35, 292] width 16 height 7
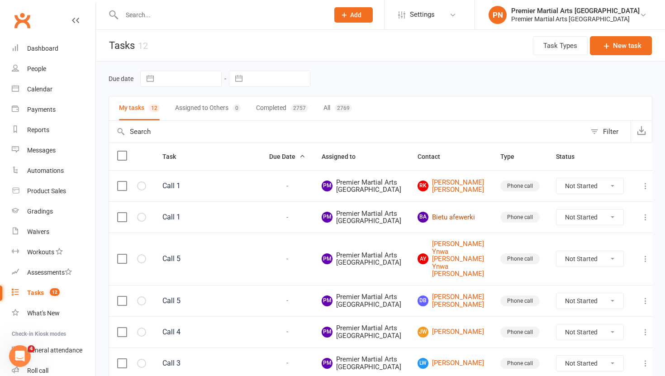
click at [439, 223] on link "Ba Bietu afewerki" at bounding box center [451, 217] width 66 height 11
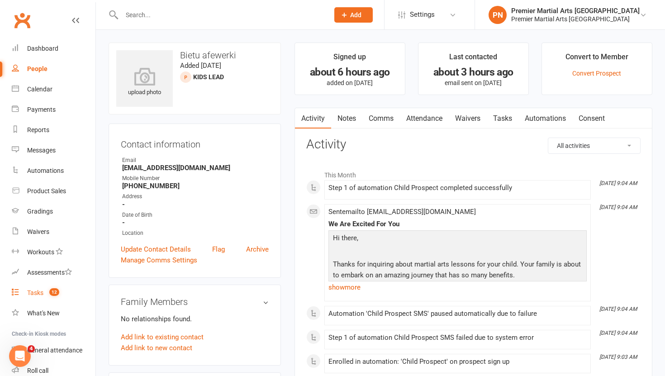
click at [39, 293] on div "Tasks" at bounding box center [35, 292] width 16 height 7
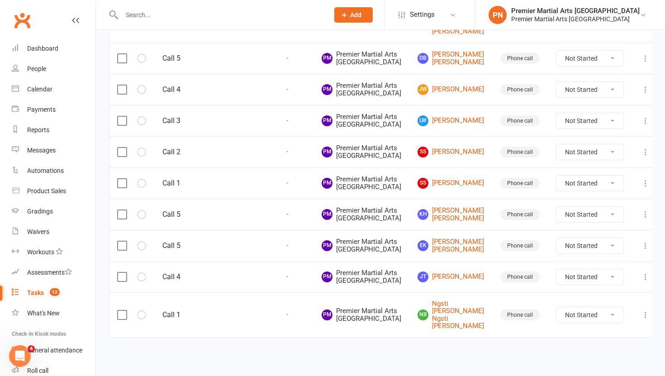
scroll to position [355, 0]
click at [450, 189] on link "SS Sumera Sumera" at bounding box center [451, 183] width 66 height 11
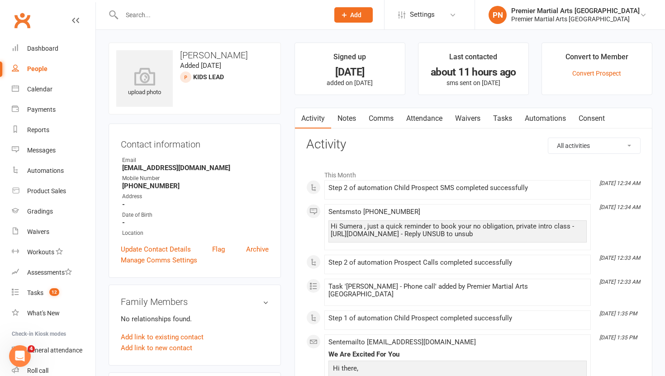
click at [502, 115] on link "Tasks" at bounding box center [503, 118] width 32 height 21
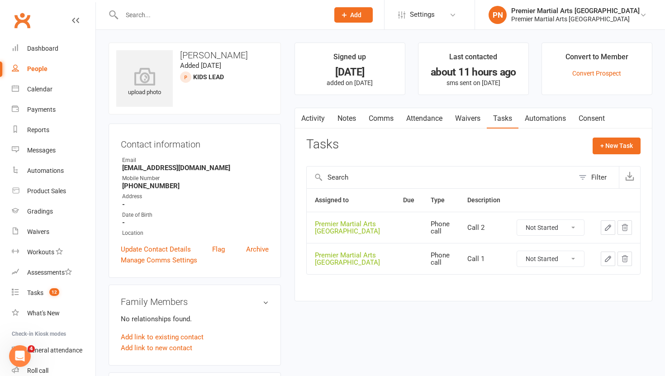
click at [574, 266] on div "Not Started In Progress Waiting Complete" at bounding box center [551, 259] width 68 height 16
click at [575, 258] on select "Not Started In Progress Waiting Complete" at bounding box center [550, 258] width 67 height 15
select select "unstarted"
click at [570, 227] on select "Not Started In Progress Waiting Complete" at bounding box center [550, 227] width 67 height 15
select select "unstarted"
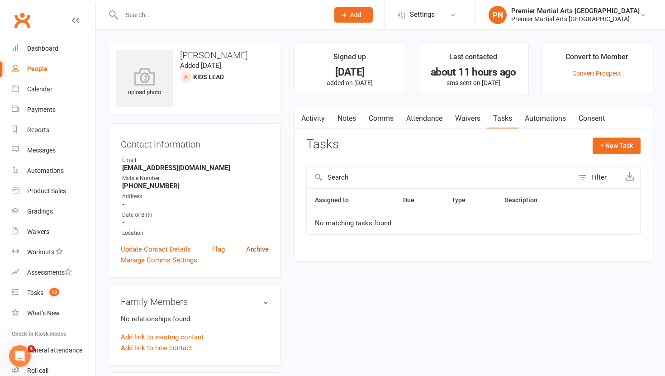
click at [253, 246] on link "Archive" at bounding box center [257, 249] width 23 height 11
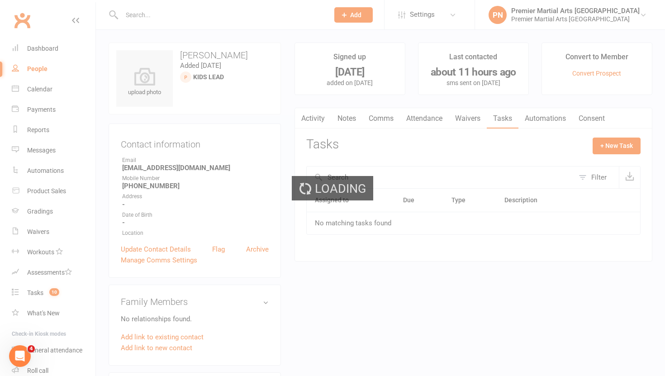
select select "100"
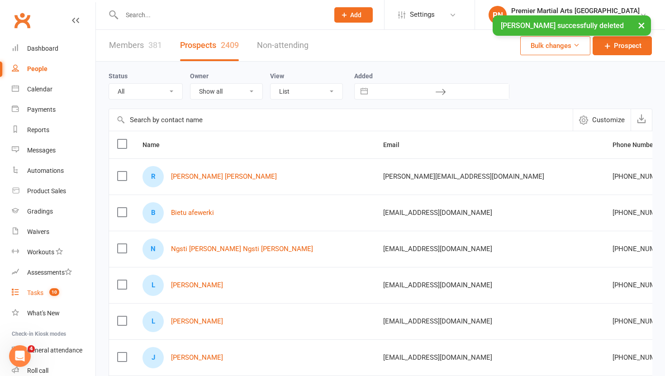
click at [46, 294] on count-badge "10" at bounding box center [52, 292] width 14 height 7
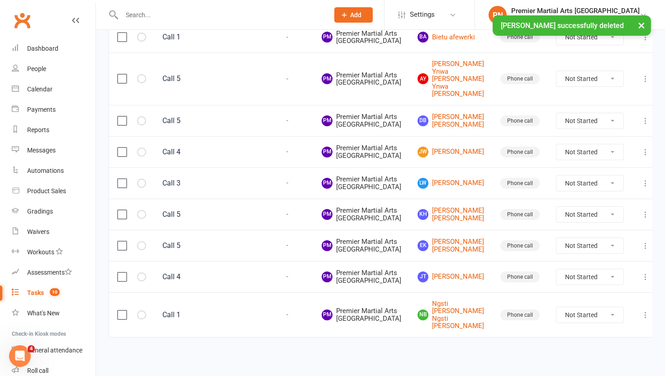
scroll to position [356, 0]
click at [465, 311] on link "NB Ngsti Berhe Ngsti Berhe" at bounding box center [451, 315] width 66 height 30
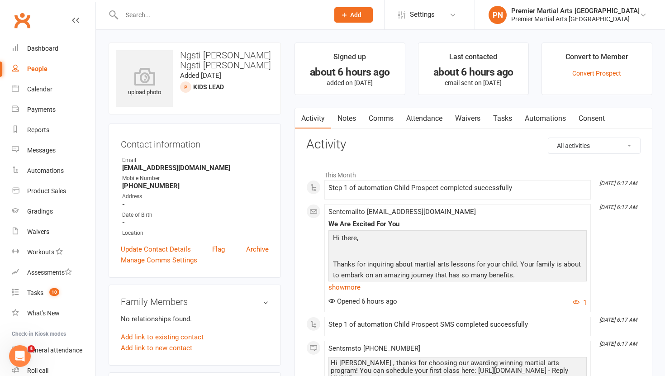
click at [505, 117] on link "Tasks" at bounding box center [503, 118] width 32 height 21
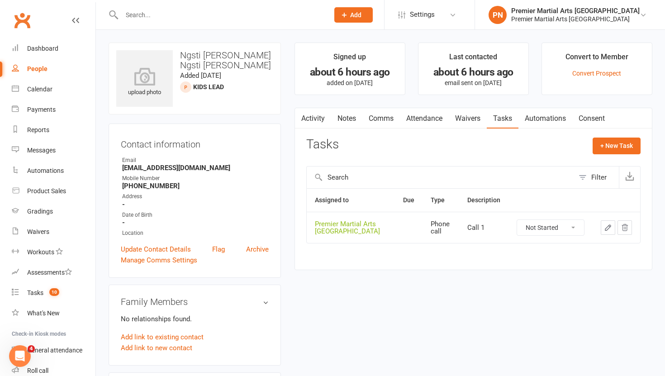
click at [573, 226] on select "Not Started In Progress Waiting Complete" at bounding box center [550, 227] width 67 height 15
select select "unstarted"
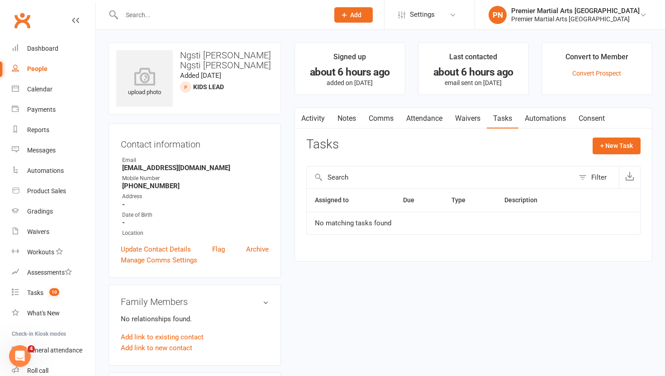
click at [347, 118] on link "Notes" at bounding box center [346, 118] width 31 height 21
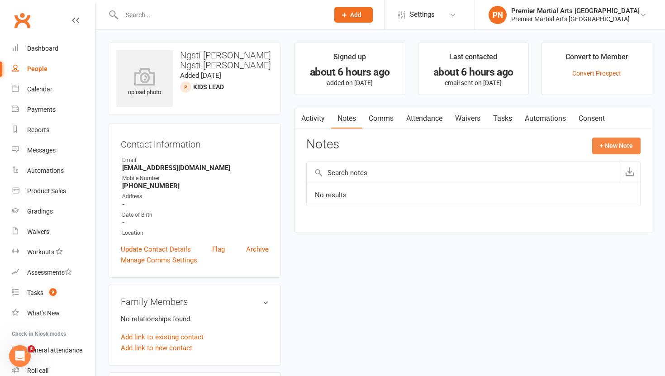
click at [607, 147] on button "+ New Note" at bounding box center [616, 146] width 48 height 16
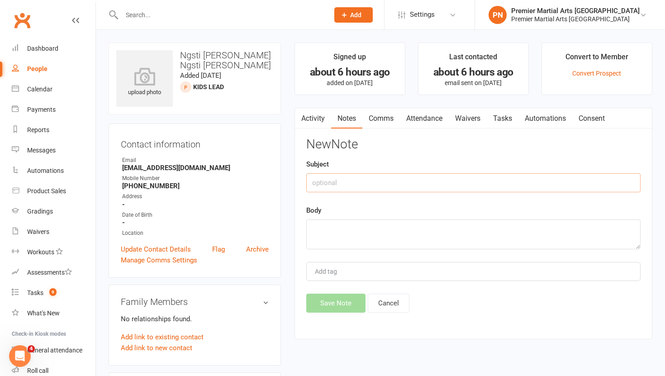
click at [351, 183] on input "text" at bounding box center [473, 182] width 334 height 19
type input "Call 1"
click at [329, 231] on textarea at bounding box center [473, 234] width 334 height 30
click at [339, 236] on textarea at bounding box center [473, 234] width 334 height 30
type textarea "NA VM & TEXT"
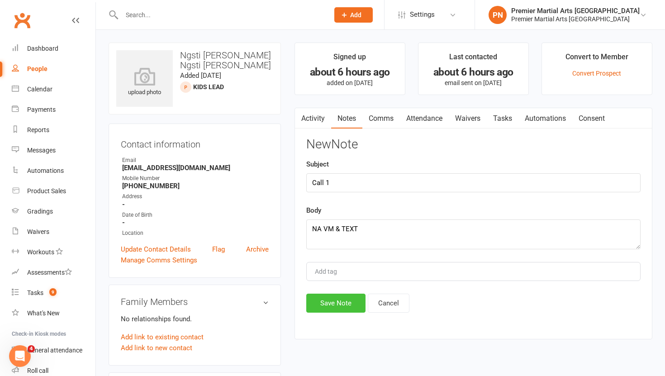
click at [337, 305] on button "Save Note" at bounding box center [335, 303] width 59 height 19
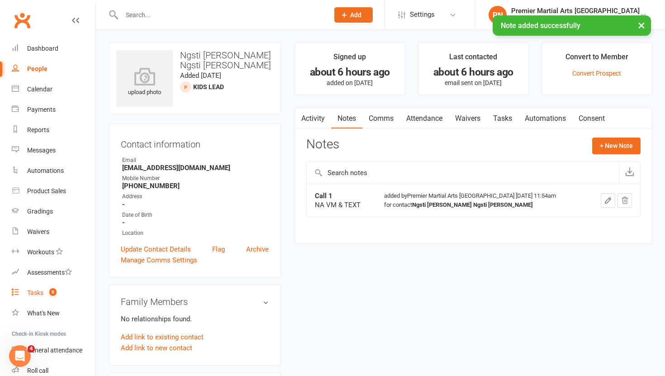
click at [37, 290] on div "Tasks" at bounding box center [35, 292] width 16 height 7
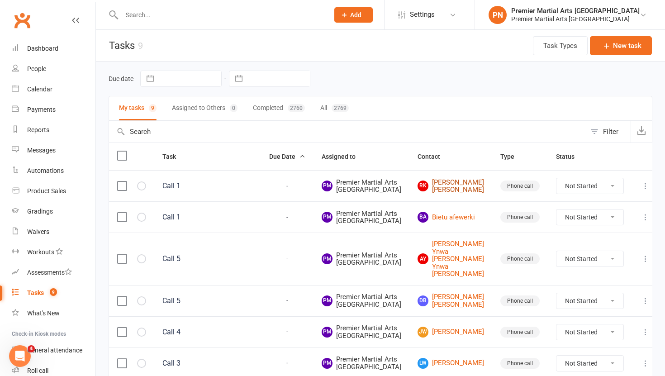
click at [447, 194] on link "RK Rifet Khaliq Rifet Khaliq" at bounding box center [451, 186] width 66 height 15
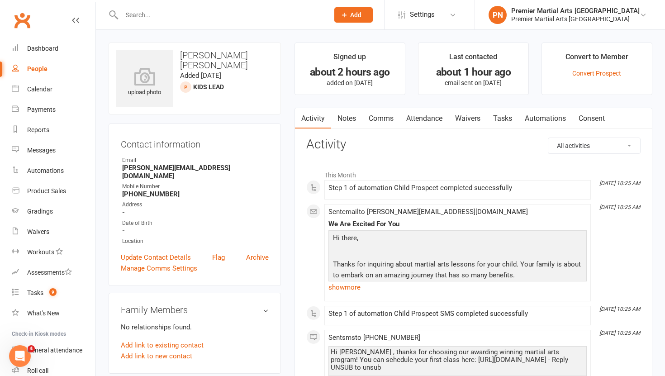
click at [501, 125] on link "Tasks" at bounding box center [503, 118] width 32 height 21
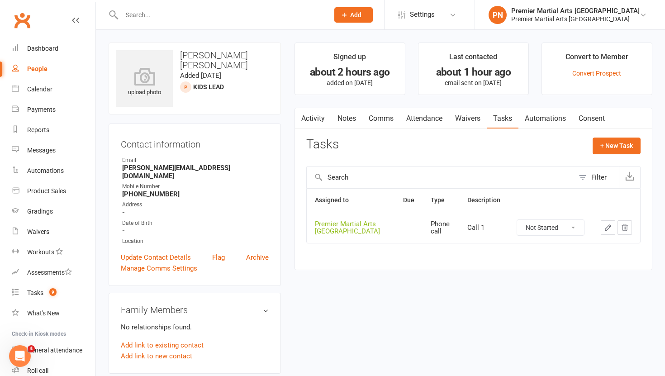
click at [575, 226] on select "Not Started In Progress Waiting Complete" at bounding box center [550, 227] width 67 height 15
select select "unstarted"
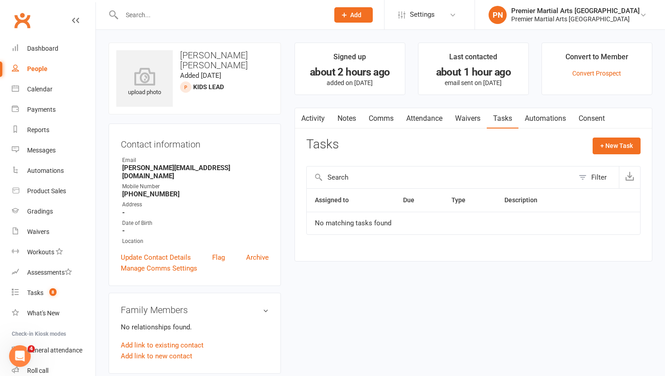
click at [349, 116] on link "Notes" at bounding box center [346, 118] width 31 height 21
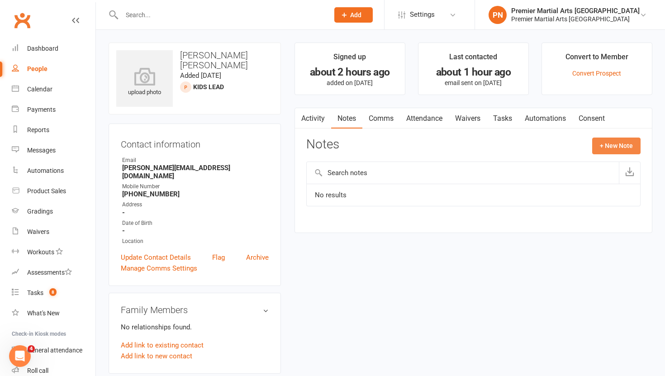
click at [617, 144] on button "+ New Note" at bounding box center [616, 146] width 48 height 16
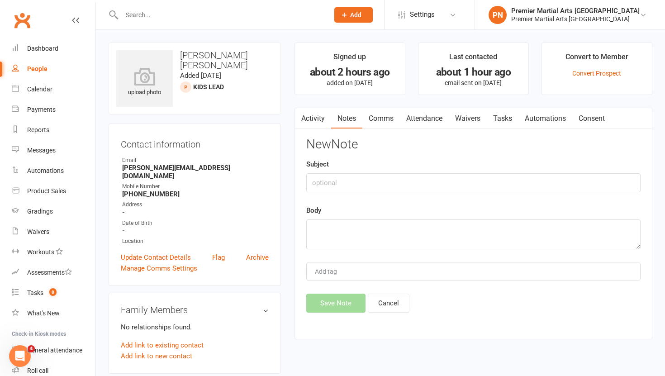
click at [351, 185] on input "text" at bounding box center [473, 182] width 334 height 19
type input "Call 1"
click at [331, 231] on textarea at bounding box center [473, 234] width 334 height 30
type textarea "NA VM & TEXT"
click at [327, 304] on button "Save Note" at bounding box center [335, 303] width 59 height 19
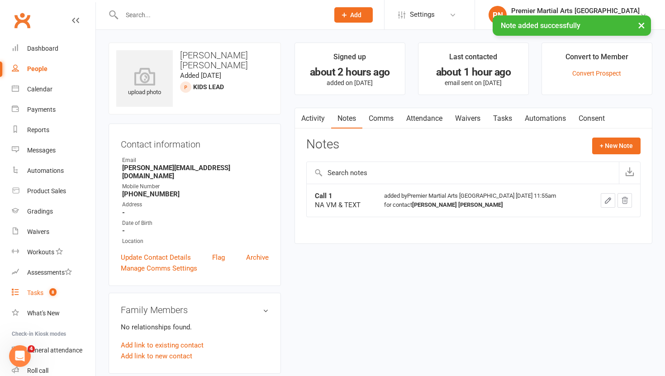
click at [33, 293] on div "Tasks" at bounding box center [35, 292] width 16 height 7
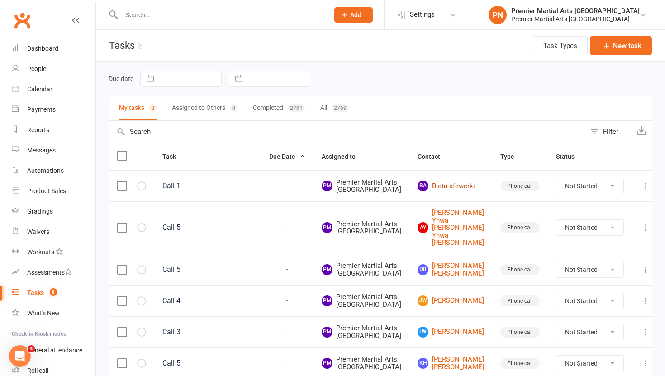
click at [446, 191] on link "Ba Bietu afewerki" at bounding box center [451, 185] width 66 height 11
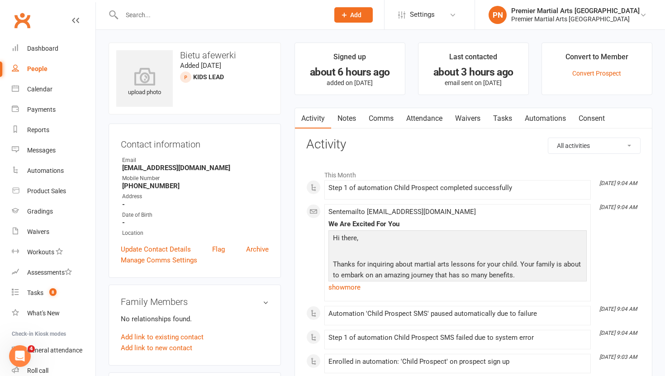
click at [507, 118] on link "Tasks" at bounding box center [503, 118] width 32 height 21
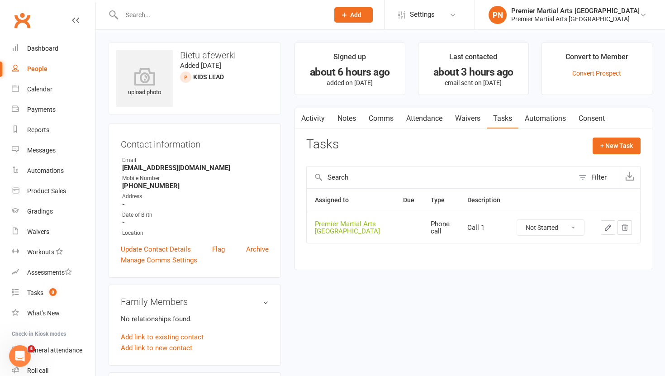
click at [570, 226] on select "Not Started In Progress Waiting Complete" at bounding box center [550, 227] width 67 height 15
select select "unstarted"
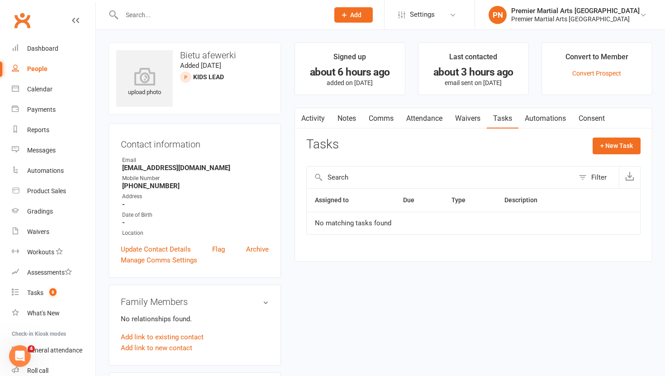
click at [351, 119] on link "Notes" at bounding box center [346, 118] width 31 height 21
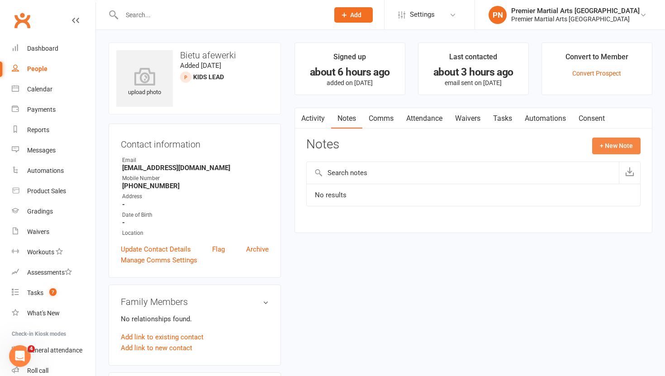
click at [613, 143] on button "+ New Note" at bounding box center [616, 146] width 48 height 16
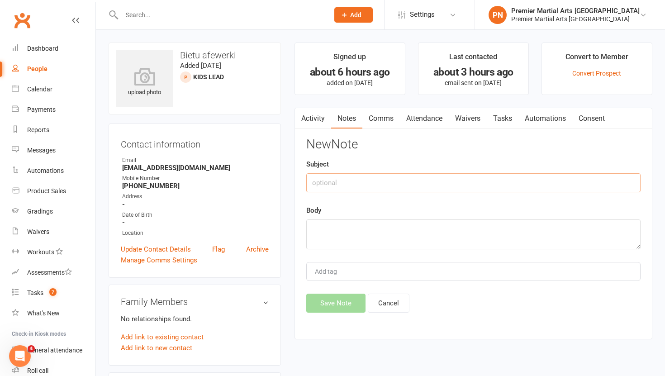
click at [330, 187] on input "text" at bounding box center [473, 182] width 334 height 19
type input "Call 1"
click at [332, 239] on textarea at bounding box center [473, 234] width 334 height 30
type textarea "NA VM & TEXT"
click at [325, 301] on button "Save Note" at bounding box center [335, 303] width 59 height 19
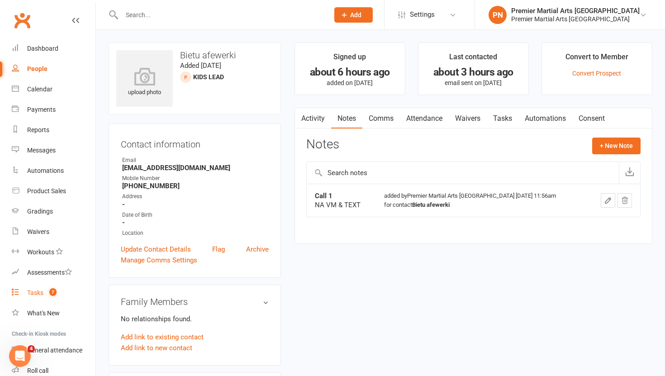
click at [39, 296] on div "Tasks" at bounding box center [35, 292] width 16 height 7
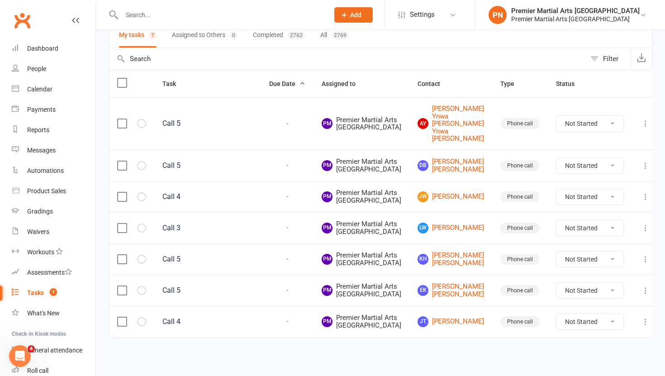
scroll to position [187, 0]
click at [444, 223] on link "LW Lee Wigglesworth" at bounding box center [451, 228] width 66 height 11
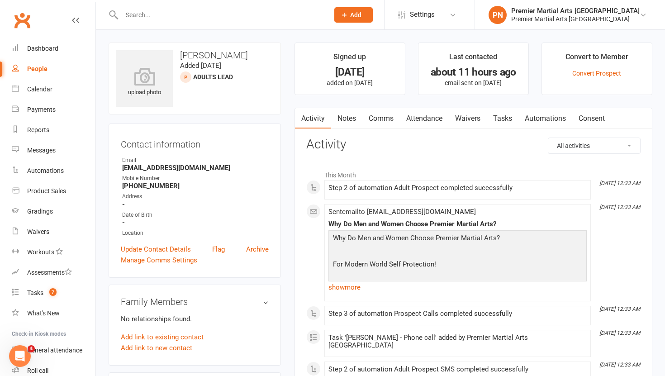
click at [507, 117] on link "Tasks" at bounding box center [503, 118] width 32 height 21
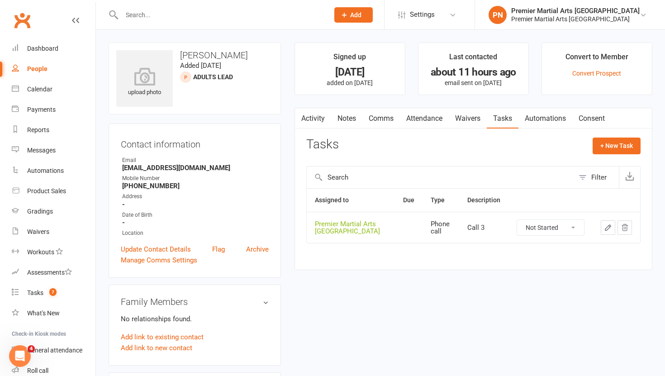
click at [572, 232] on select "Not Started In Progress Waiting Complete" at bounding box center [550, 227] width 67 height 15
select select "unstarted"
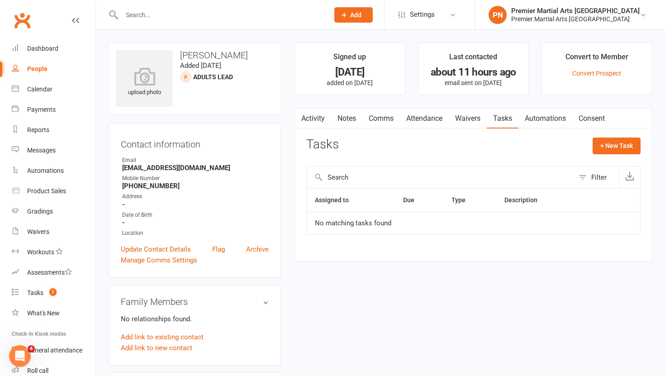
click at [347, 117] on link "Notes" at bounding box center [346, 118] width 31 height 21
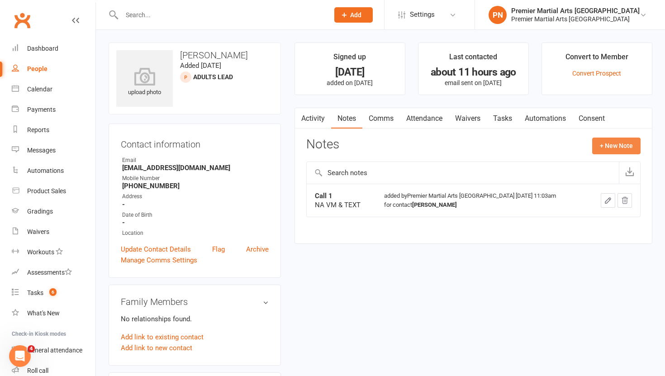
click at [623, 142] on button "+ New Note" at bounding box center [616, 146] width 48 height 16
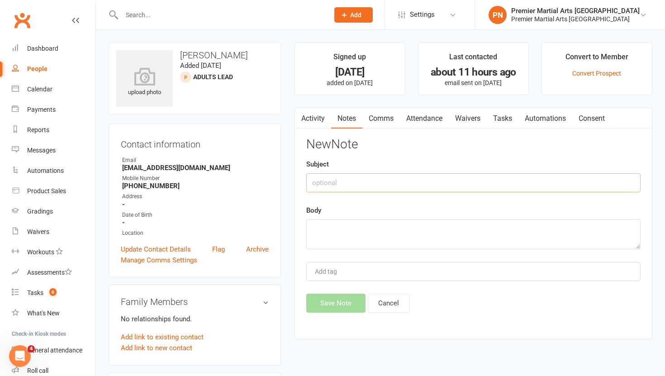
click at [377, 185] on input "text" at bounding box center [473, 182] width 334 height 19
type input "Call 2"
click at [364, 236] on textarea at bounding box center [473, 234] width 334 height 30
type textarea "NA VM & TEXT"
click at [339, 310] on button "Save Note" at bounding box center [335, 303] width 59 height 19
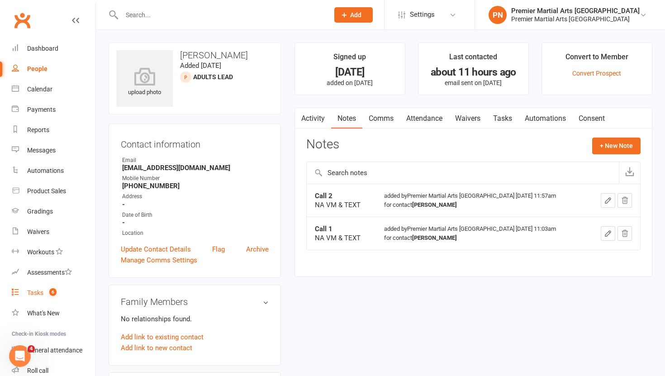
click at [39, 289] on div "Tasks" at bounding box center [35, 292] width 16 height 7
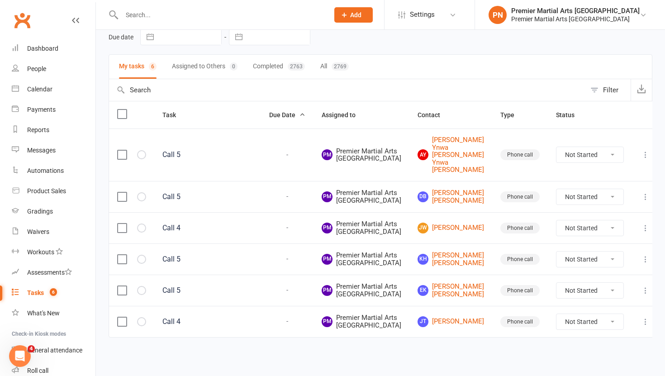
scroll to position [154, 0]
click at [463, 316] on link "JT Jack Toth" at bounding box center [451, 321] width 66 height 11
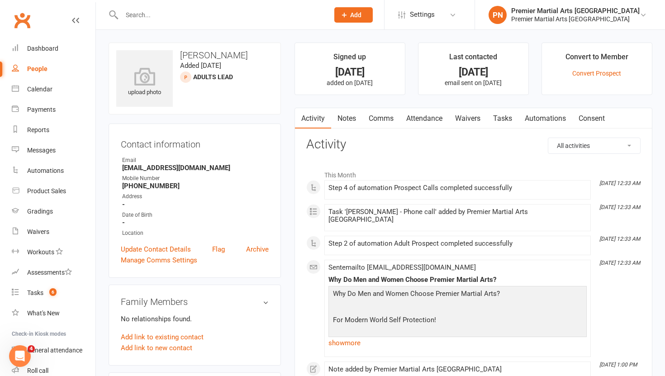
click at [507, 118] on link "Tasks" at bounding box center [503, 118] width 32 height 21
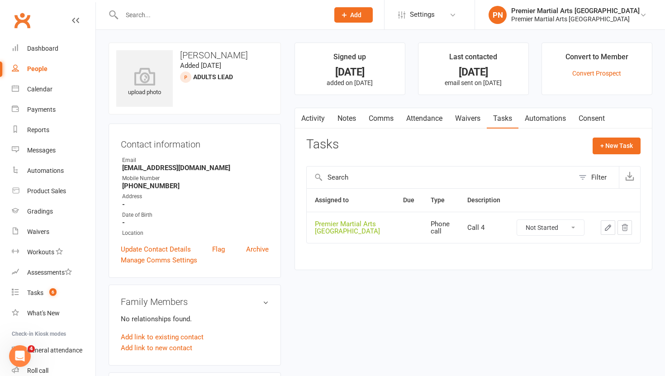
click at [573, 226] on select "Not Started In Progress Waiting Complete" at bounding box center [550, 227] width 67 height 15
select select "unstarted"
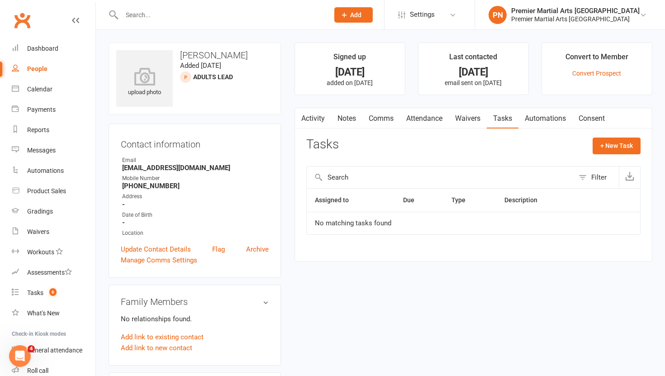
click at [346, 119] on link "Notes" at bounding box center [346, 118] width 31 height 21
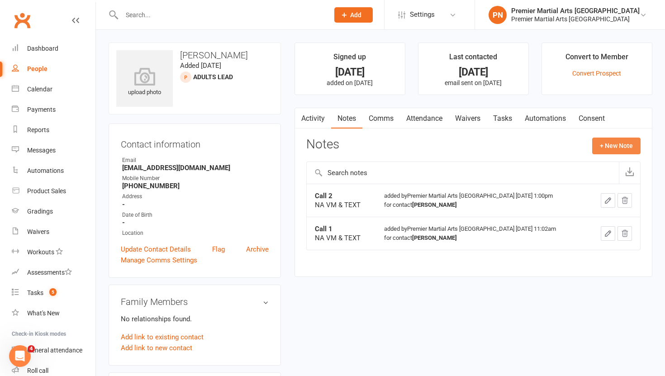
click at [623, 142] on button "+ New Note" at bounding box center [616, 146] width 48 height 16
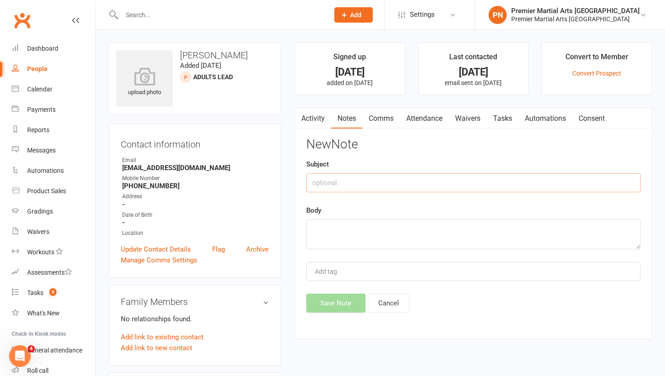
click at [326, 185] on input "text" at bounding box center [473, 182] width 334 height 19
type input "Call 3"
click at [318, 236] on textarea at bounding box center [473, 234] width 334 height 30
type textarea "NA VM & TEXT"
click at [331, 308] on button "Save Note" at bounding box center [335, 303] width 59 height 19
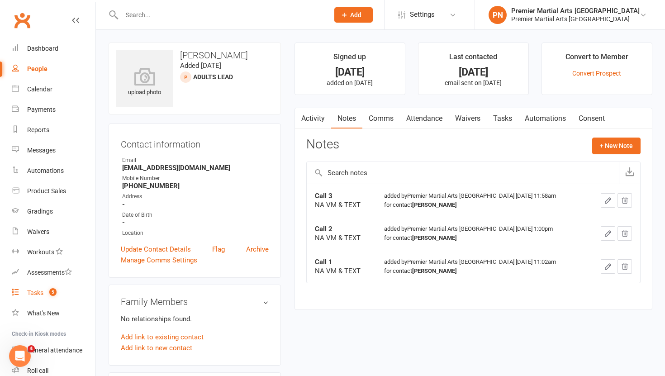
click at [28, 290] on div "Tasks" at bounding box center [35, 292] width 16 height 7
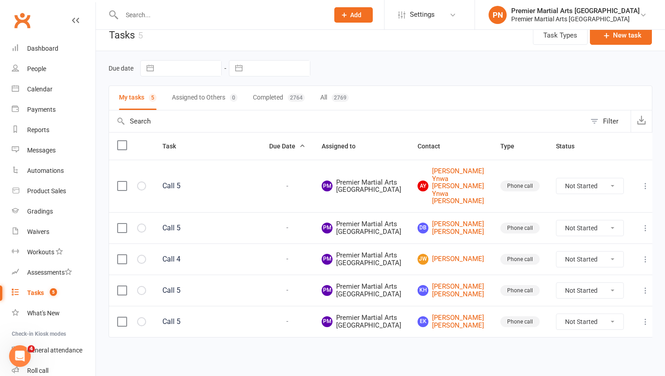
scroll to position [102, 0]
click at [460, 254] on link "Jw Jack wallace" at bounding box center [451, 259] width 66 height 11
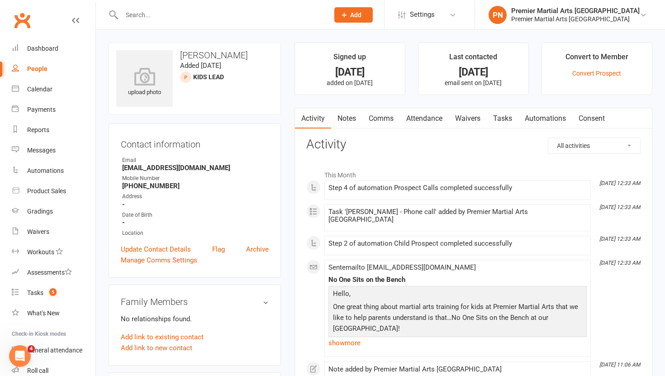
click at [505, 119] on link "Tasks" at bounding box center [503, 118] width 32 height 21
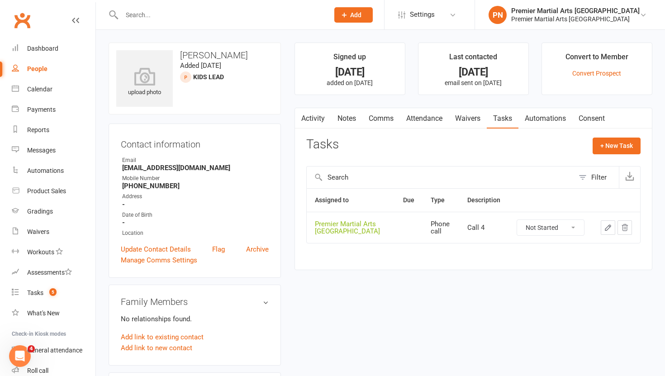
click at [575, 228] on select "Not Started In Progress Waiting Complete" at bounding box center [550, 227] width 67 height 15
select select "unstarted"
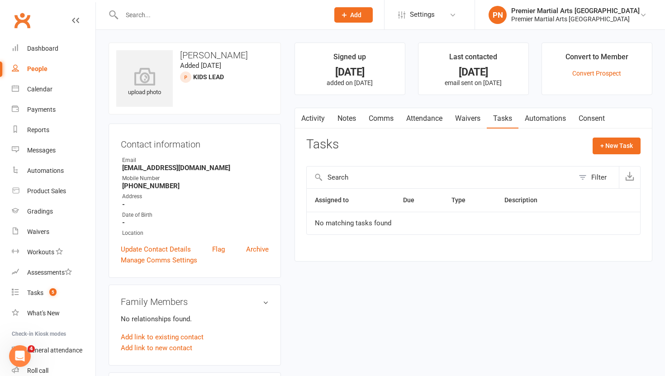
click at [343, 122] on link "Notes" at bounding box center [346, 118] width 31 height 21
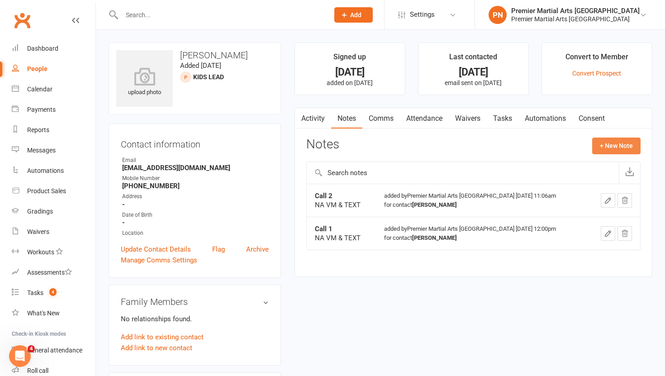
click at [615, 149] on button "+ New Note" at bounding box center [616, 146] width 48 height 16
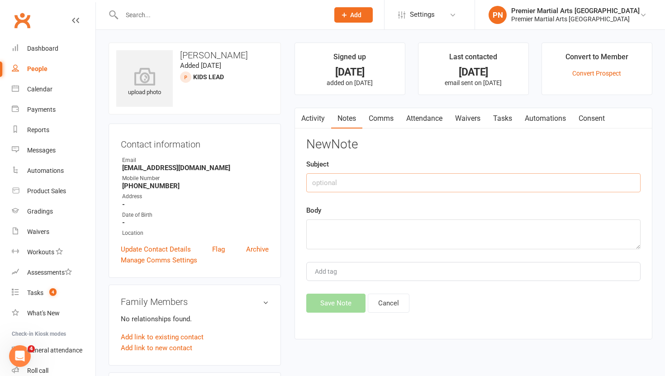
click at [383, 182] on input "text" at bounding box center [473, 182] width 334 height 19
type input "Call 3"
click at [354, 239] on textarea at bounding box center [473, 234] width 334 height 30
type textarea "NA VM & TEXT"
click at [331, 304] on button "Save Note" at bounding box center [335, 303] width 59 height 19
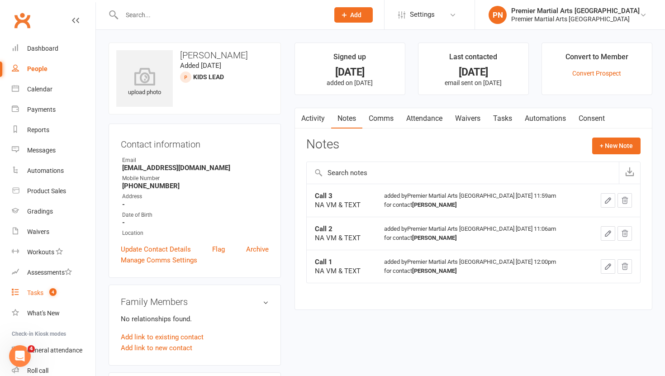
click at [34, 295] on div "Tasks" at bounding box center [35, 292] width 16 height 7
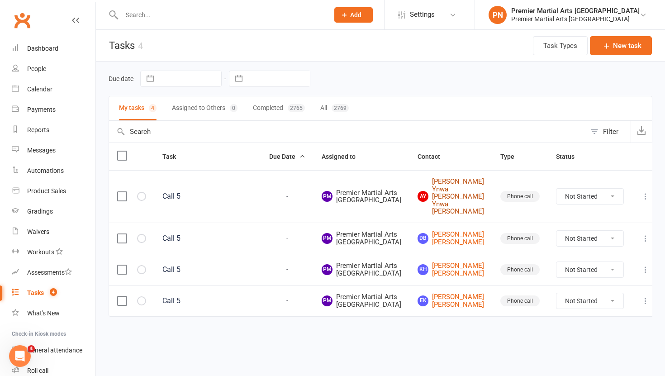
click at [460, 195] on link "AY Anthony Ynwa Jones Anthony Ynwa Jones" at bounding box center [451, 197] width 66 height 38
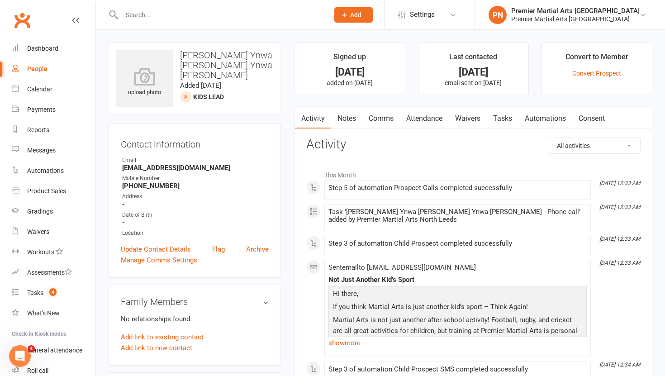
click at [509, 118] on link "Tasks" at bounding box center [503, 118] width 32 height 21
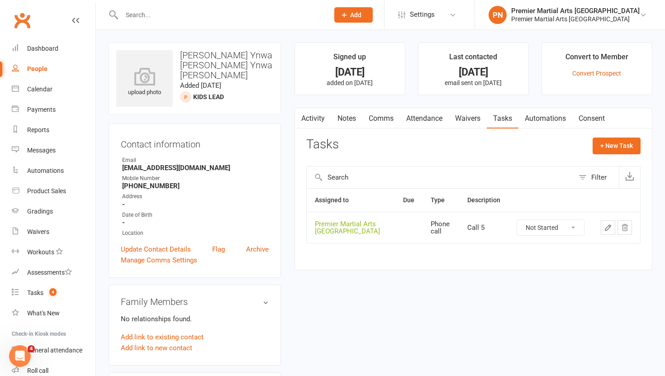
click at [572, 227] on select "Not Started In Progress Waiting Complete" at bounding box center [550, 227] width 67 height 15
select select "unstarted"
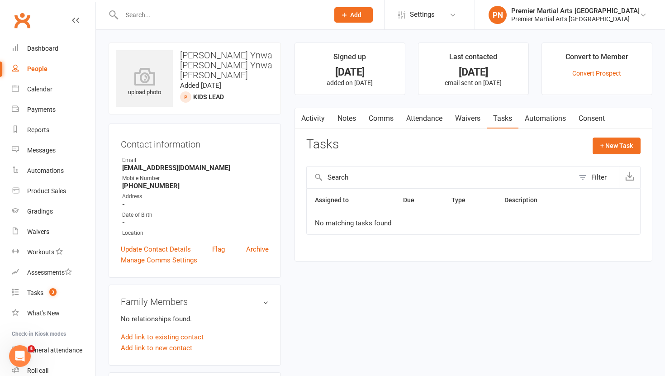
click at [348, 119] on link "Notes" at bounding box center [346, 118] width 31 height 21
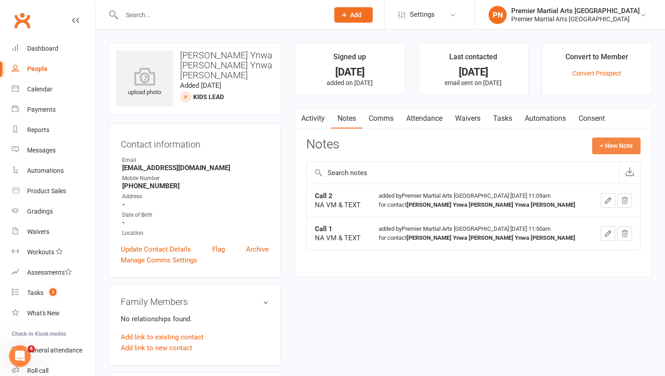
click at [615, 145] on button "+ New Note" at bounding box center [616, 146] width 48 height 16
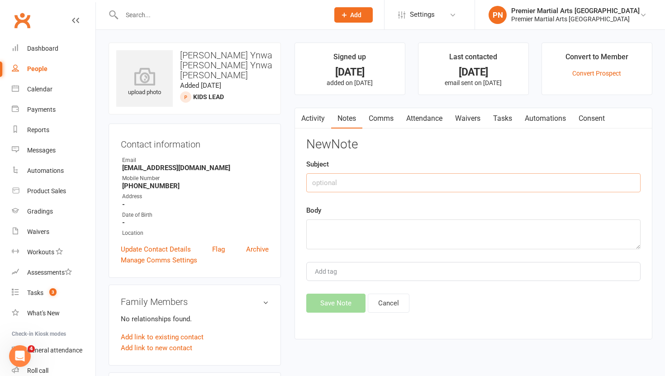
click at [317, 183] on input "text" at bounding box center [473, 182] width 334 height 19
type input "Call 3"
click at [316, 228] on textarea at bounding box center [473, 234] width 334 height 30
type textarea "N"
click at [336, 182] on input "Call 3" at bounding box center [473, 182] width 334 height 19
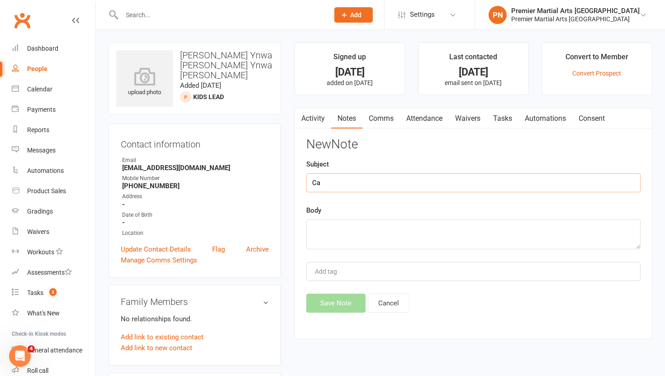
type input "C"
click at [257, 249] on link "Archive" at bounding box center [257, 249] width 23 height 11
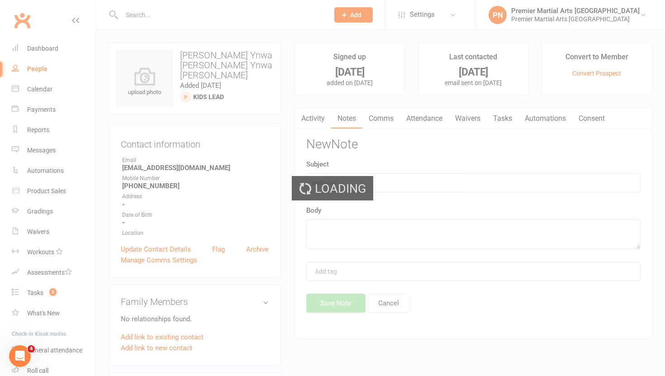
select select "100"
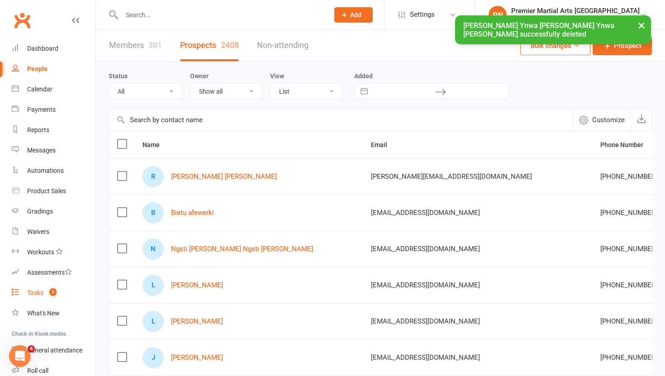
click at [36, 295] on div "Tasks" at bounding box center [35, 292] width 16 height 7
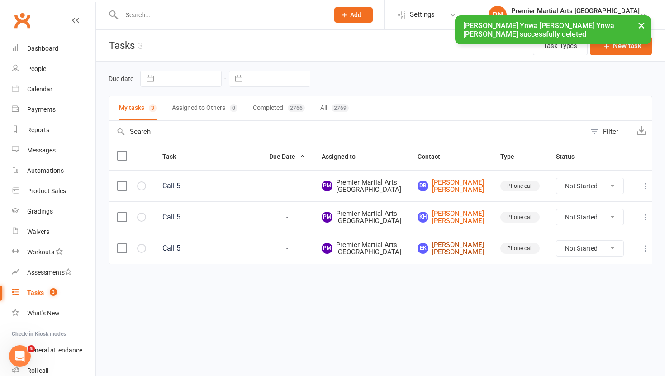
click at [470, 256] on link "EK Ervis Kasa Ervis Kasa" at bounding box center [451, 248] width 66 height 15
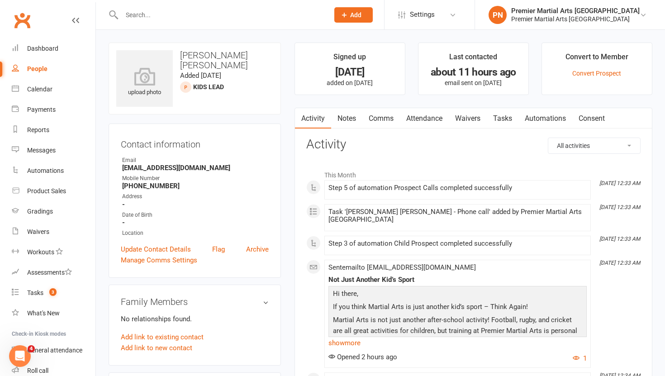
click at [499, 121] on link "Tasks" at bounding box center [503, 118] width 32 height 21
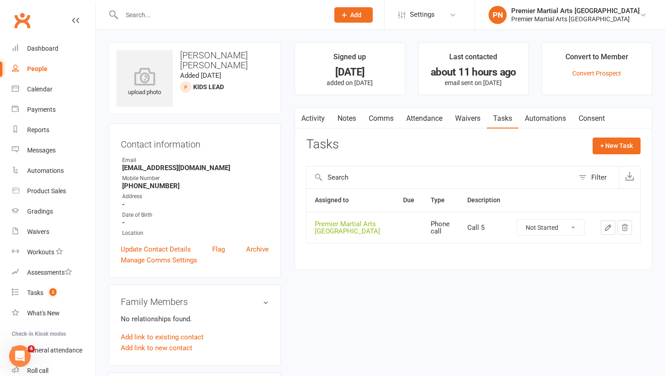
click at [577, 228] on select "Not Started In Progress Waiting Complete" at bounding box center [550, 227] width 67 height 15
select select "unstarted"
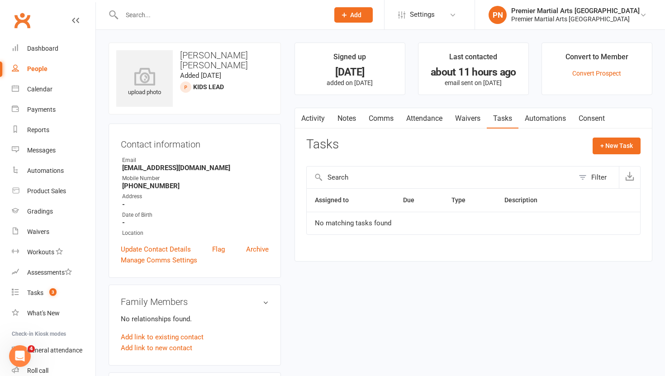
click at [348, 116] on link "Notes" at bounding box center [346, 118] width 31 height 21
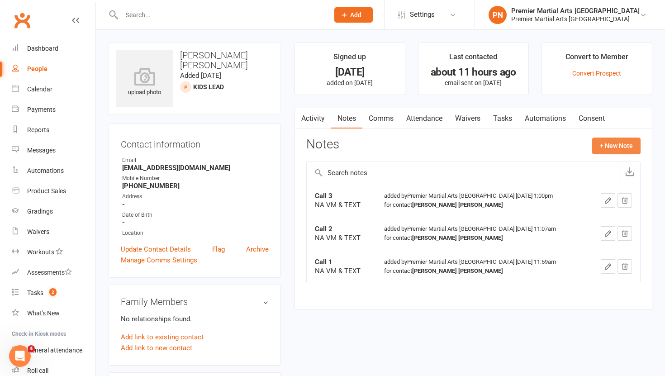
click at [609, 149] on button "+ New Note" at bounding box center [616, 146] width 48 height 16
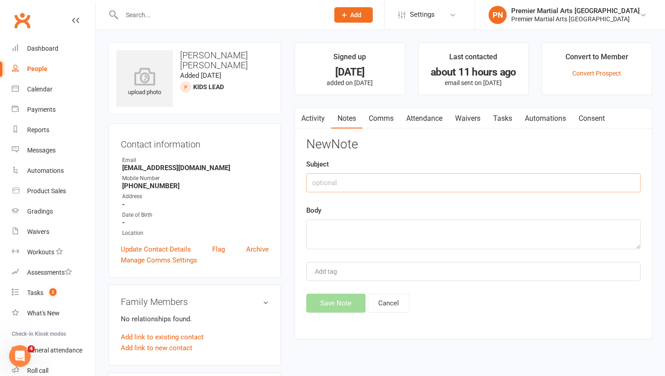
click at [330, 189] on input "text" at bounding box center [473, 182] width 334 height 19
click at [321, 233] on textarea at bounding box center [473, 234] width 334 height 30
click at [350, 178] on input "Call 4" at bounding box center [473, 182] width 334 height 19
type input "C"
click at [509, 119] on link "Tasks" at bounding box center [503, 118] width 32 height 21
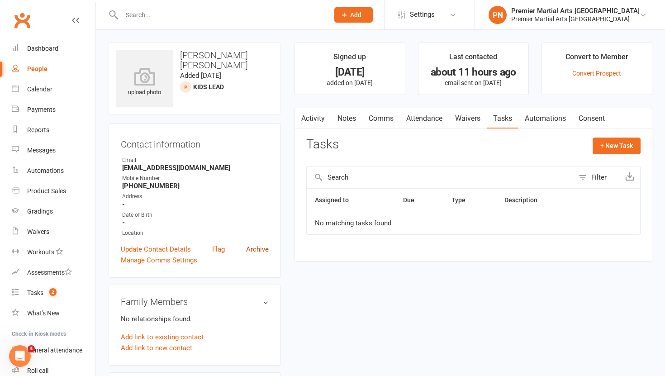
click at [256, 249] on link "Archive" at bounding box center [257, 249] width 23 height 11
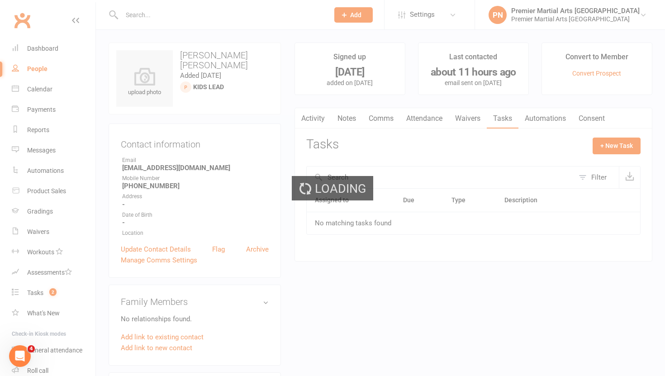
select select "100"
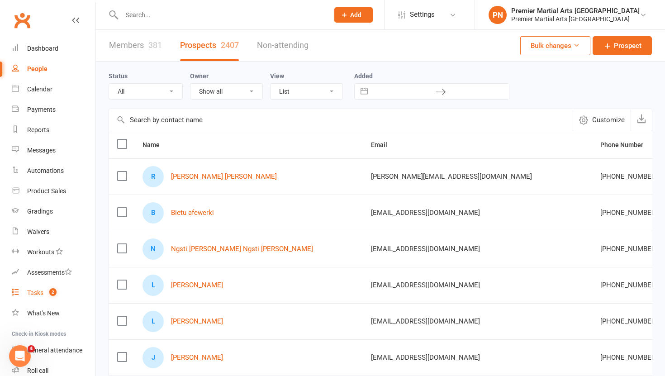
click at [31, 290] on div "Tasks" at bounding box center [35, 292] width 16 height 7
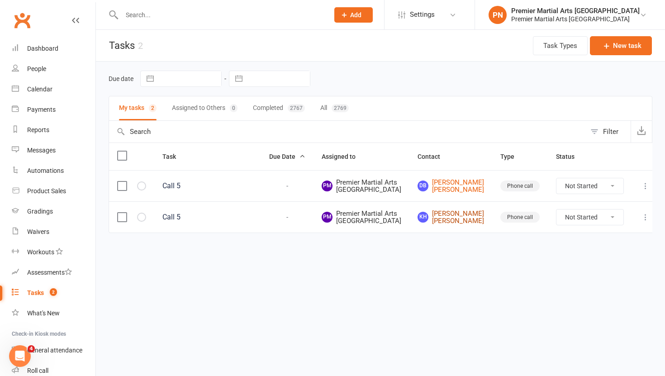
click at [472, 225] on link "kH kelly Hood kelly Hood" at bounding box center [451, 217] width 66 height 15
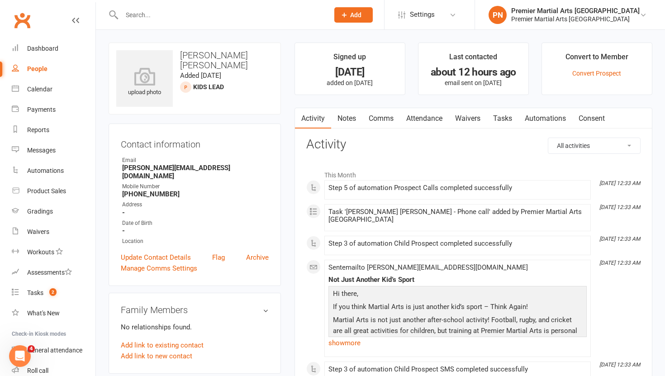
click at [505, 117] on link "Tasks" at bounding box center [503, 118] width 32 height 21
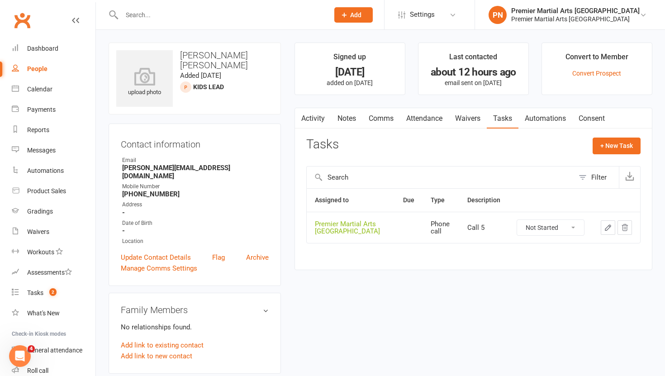
click at [574, 229] on select "Not Started In Progress Waiting Complete" at bounding box center [550, 227] width 67 height 15
select select "unstarted"
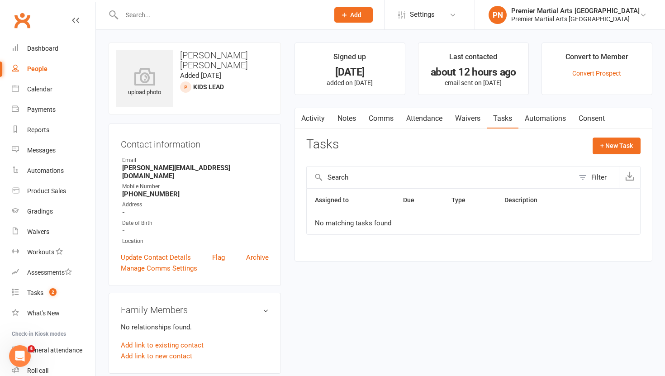
click at [343, 117] on link "Notes" at bounding box center [346, 118] width 31 height 21
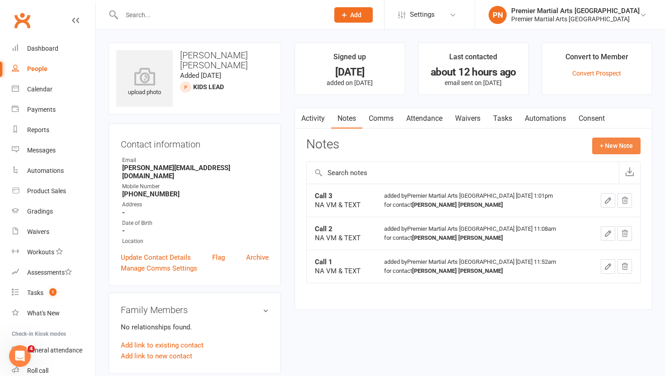
click at [624, 142] on button "+ New Note" at bounding box center [616, 146] width 48 height 16
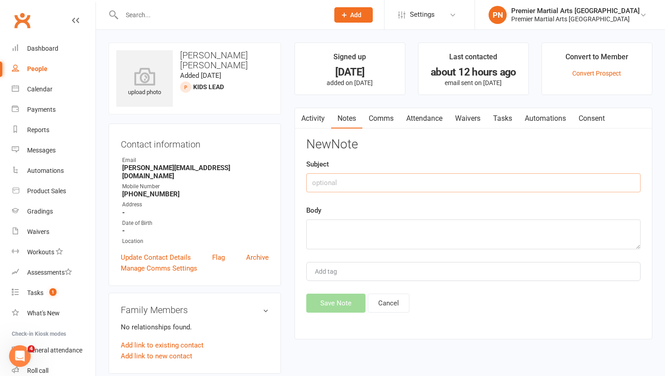
click at [361, 185] on input "text" at bounding box center [473, 182] width 334 height 19
type input "Call 4"
click at [355, 237] on textarea at bounding box center [473, 234] width 334 height 30
type textarea "NA VM & TEXT"
click at [342, 301] on button "Save Note" at bounding box center [335, 303] width 59 height 19
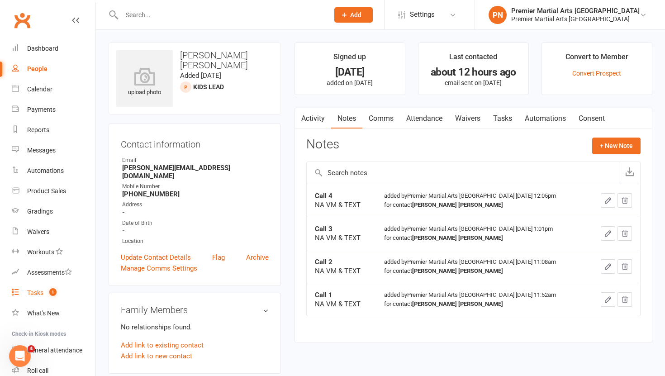
click at [38, 289] on div "Tasks" at bounding box center [35, 292] width 16 height 7
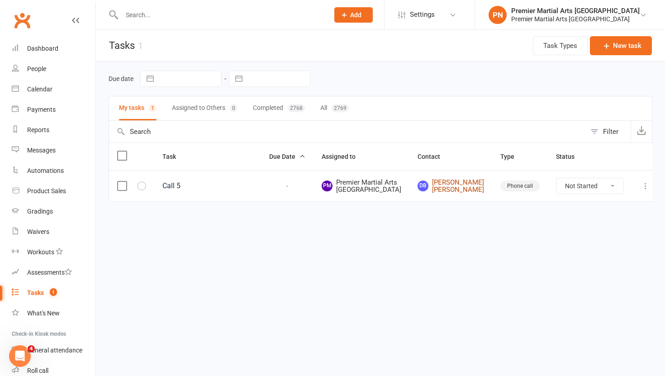
click at [460, 194] on link "Db Donna bray Donna bray" at bounding box center [451, 186] width 66 height 15
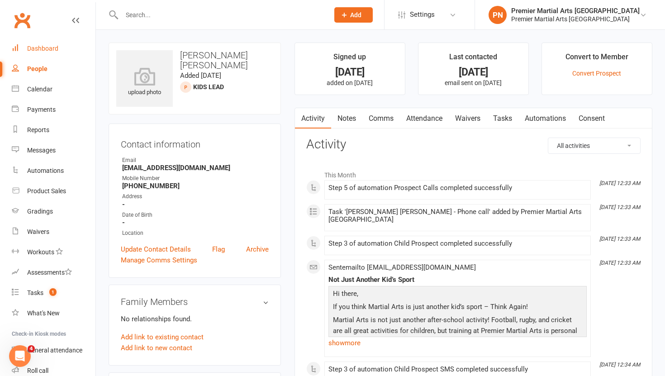
click at [45, 49] on div "Dashboard" at bounding box center [42, 48] width 31 height 7
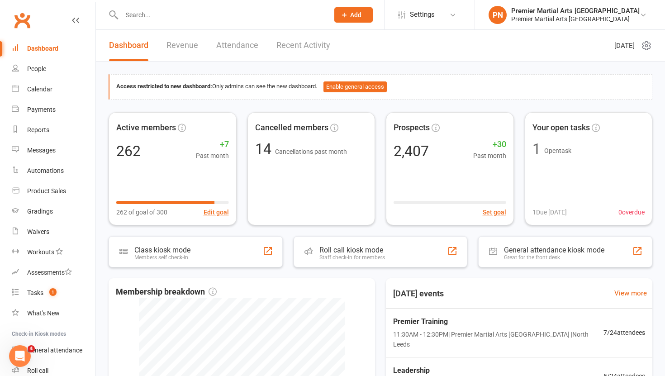
click at [302, 42] on link "Recent Activity" at bounding box center [303, 45] width 54 height 31
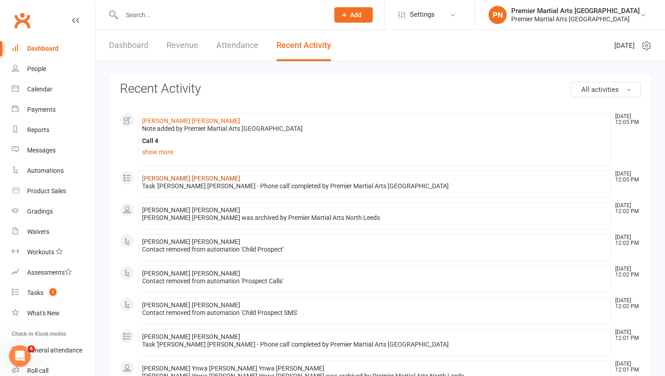
click at [183, 179] on link "kelly Hood kelly Hood" at bounding box center [191, 178] width 98 height 7
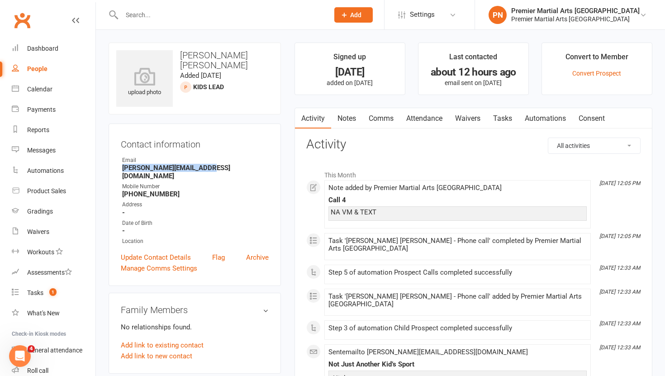
drag, startPoint x: 206, startPoint y: 168, endPoint x: 118, endPoint y: 170, distance: 87.8
click at [118, 170] on div "Contact information Owner Email kelly.hood1981@gmail.com Mobile Number +4479285…" at bounding box center [195, 204] width 172 height 162
copy strong "kelly.hood1981@gmail.com"
drag, startPoint x: 178, startPoint y: 186, endPoint x: 134, endPoint y: 186, distance: 43.9
click at [134, 190] on strong "+447928595182" at bounding box center [195, 194] width 147 height 8
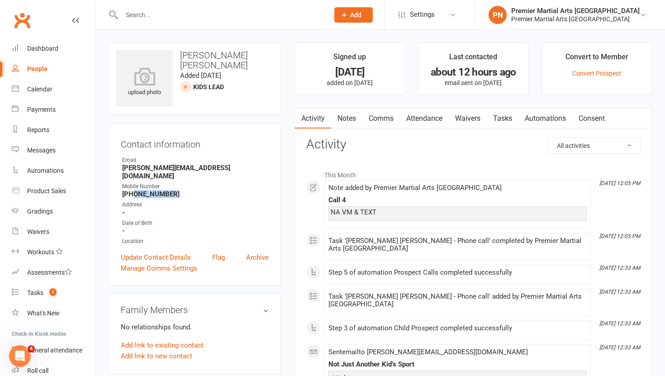
copy strong "7928595182"
click at [164, 252] on link "Update Contact Details" at bounding box center [156, 257] width 70 height 11
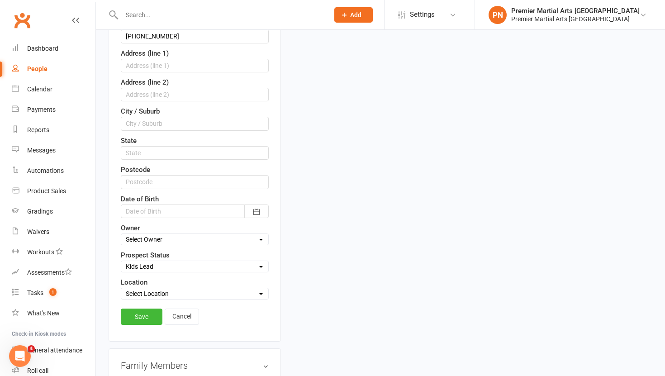
scroll to position [221, 0]
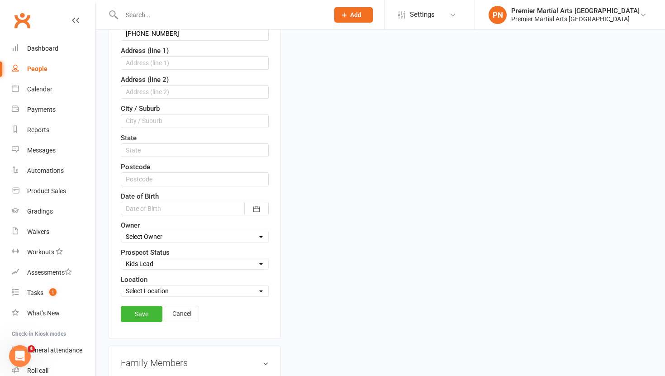
click at [188, 263] on select "Select Initial Call Made - L1 Booked Self Booked Via Calendly - L1 Booked Initi…" at bounding box center [194, 264] width 147 height 10
select select "Initial Call Made - L1 Booked"
click at [148, 313] on link "Save" at bounding box center [142, 314] width 42 height 16
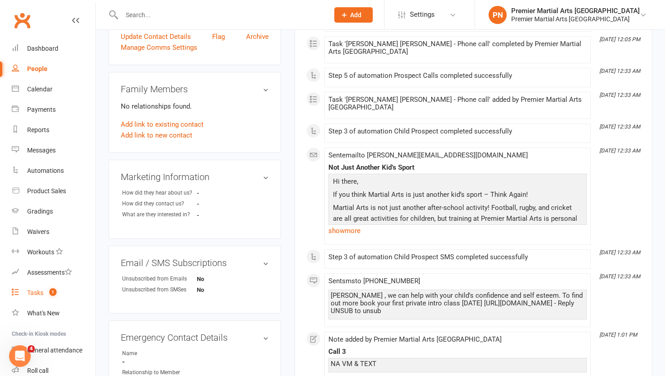
click at [33, 291] on div "Tasks" at bounding box center [35, 292] width 16 height 7
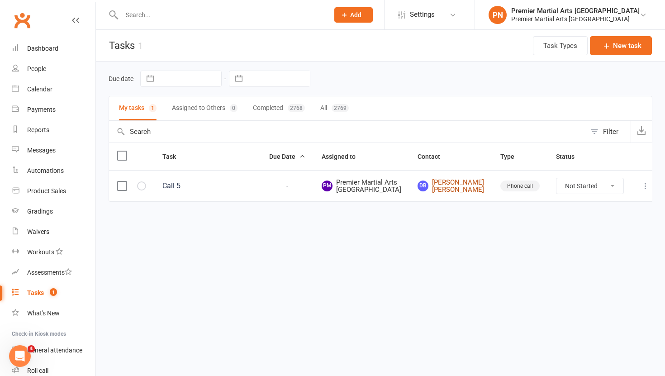
click at [466, 191] on link "Db Donna bray Donna bray" at bounding box center [451, 186] width 66 height 15
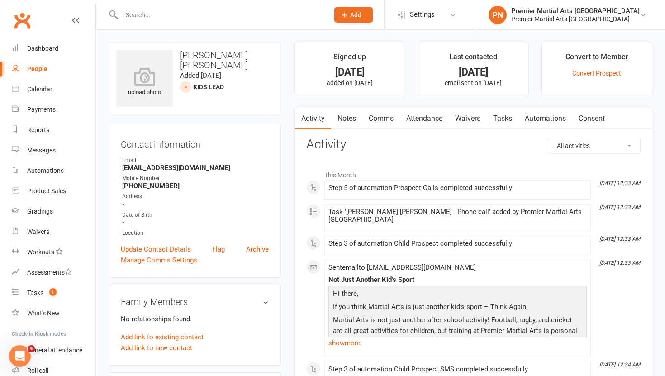
click at [502, 117] on link "Tasks" at bounding box center [503, 118] width 32 height 21
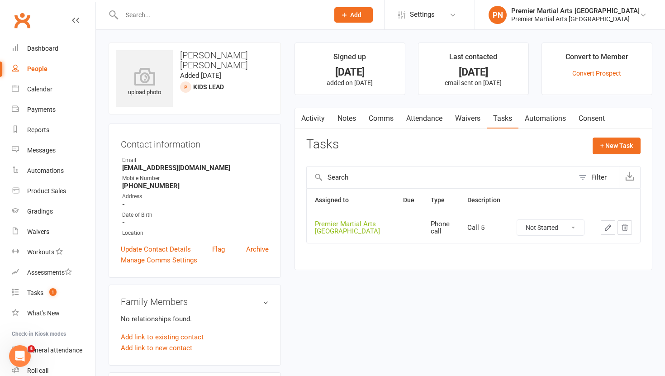
click at [578, 227] on select "Not Started In Progress Waiting Complete" at bounding box center [550, 227] width 67 height 15
select select "unstarted"
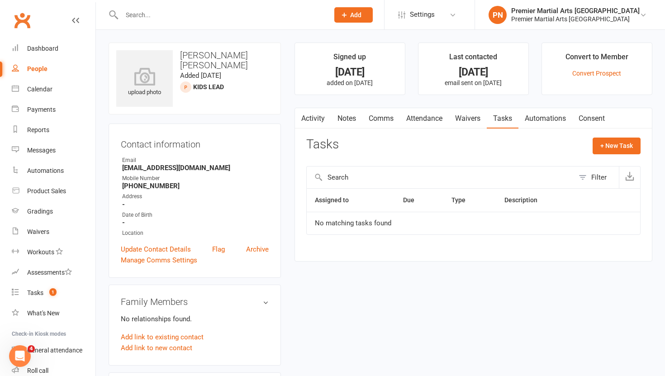
click at [348, 118] on link "Notes" at bounding box center [346, 118] width 31 height 21
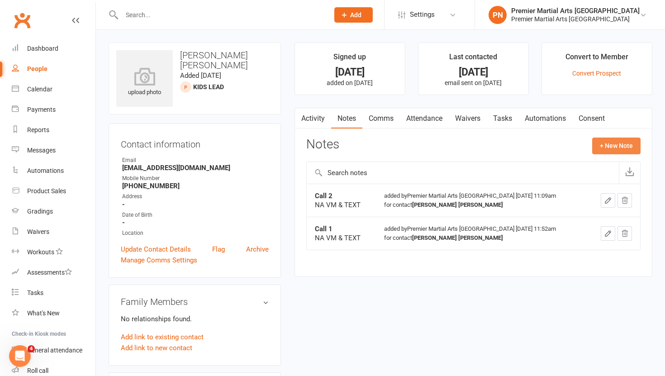
click at [613, 144] on button "+ New Note" at bounding box center [616, 146] width 48 height 16
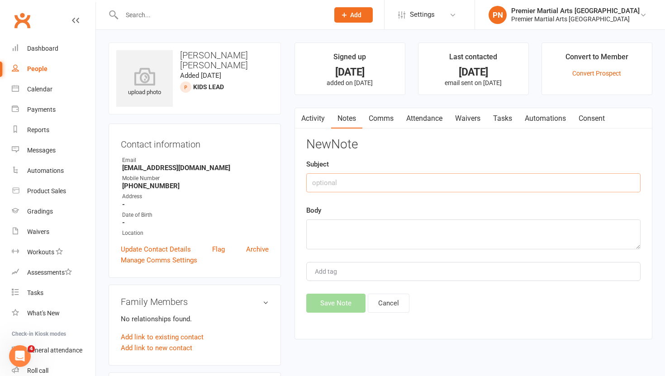
click at [329, 182] on input "text" at bounding box center [473, 182] width 334 height 19
click at [379, 120] on link "Comms" at bounding box center [381, 118] width 38 height 21
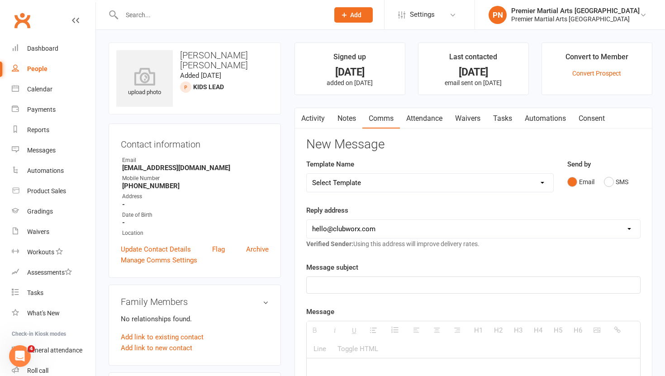
click at [345, 121] on link "Notes" at bounding box center [346, 118] width 31 height 21
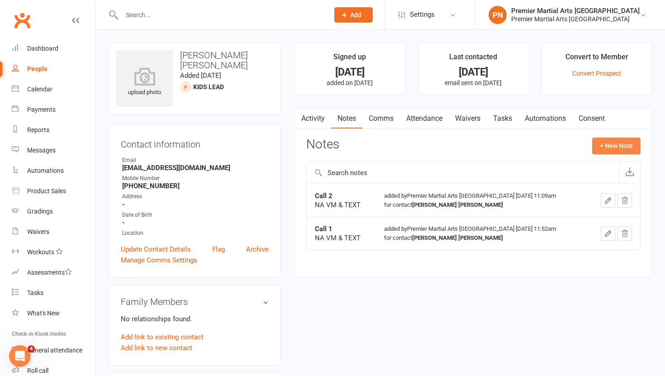
click at [606, 143] on button "+ New Note" at bounding box center [616, 146] width 48 height 16
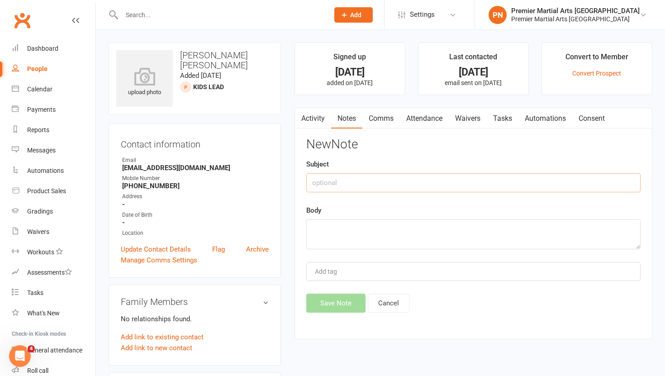
click at [388, 180] on input "text" at bounding box center [473, 182] width 334 height 19
type input "Call 3"
click at [376, 231] on textarea at bounding box center [473, 234] width 334 height 30
type textarea "NA VM & TEXT"
click at [345, 304] on button "Save Note" at bounding box center [335, 303] width 59 height 19
